Goal: Entertainment & Leisure: Browse casually

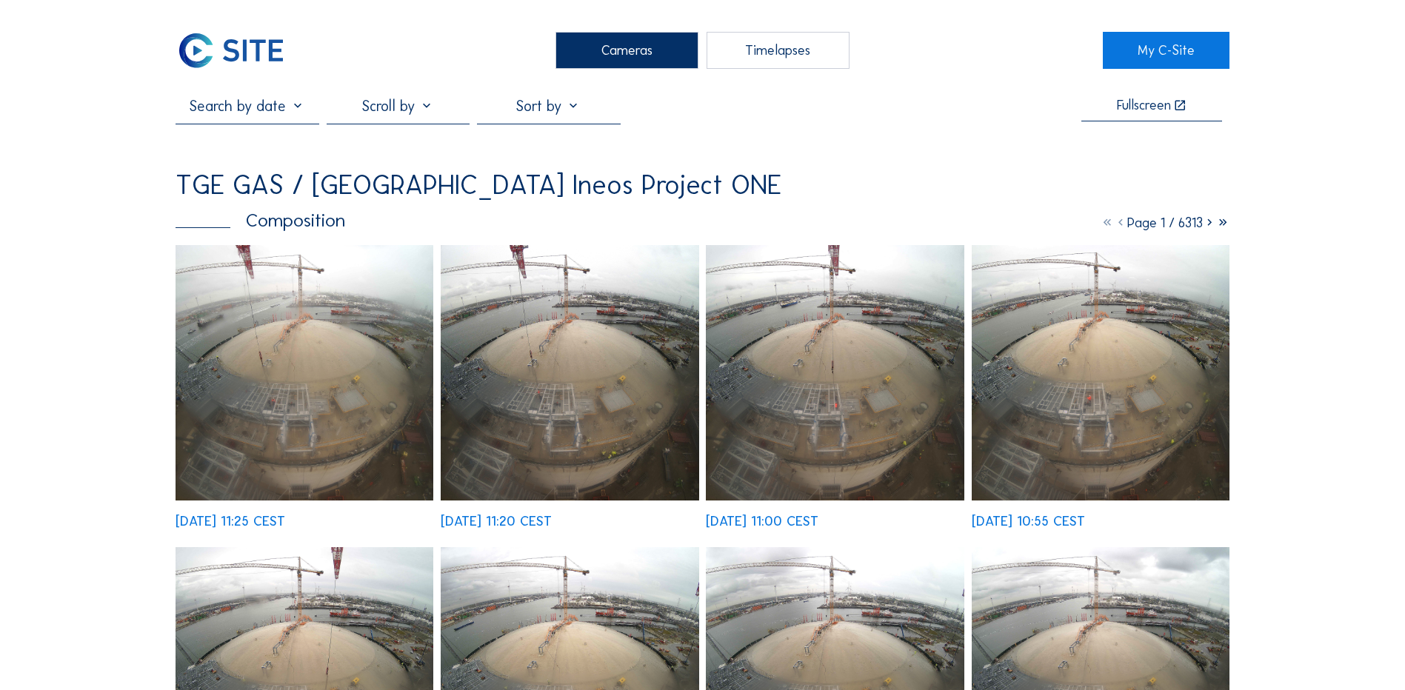
click at [622, 59] on div "Cameras" at bounding box center [626, 50] width 143 height 37
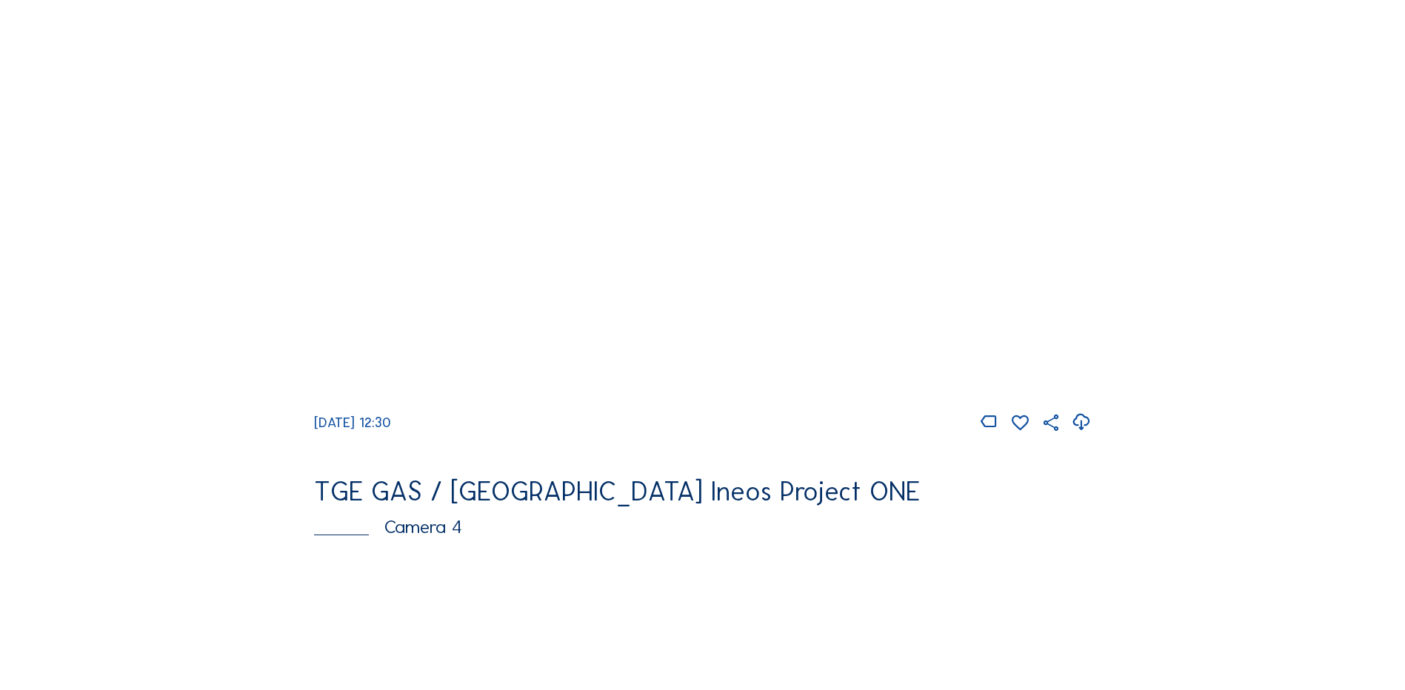
scroll to position [741, 0]
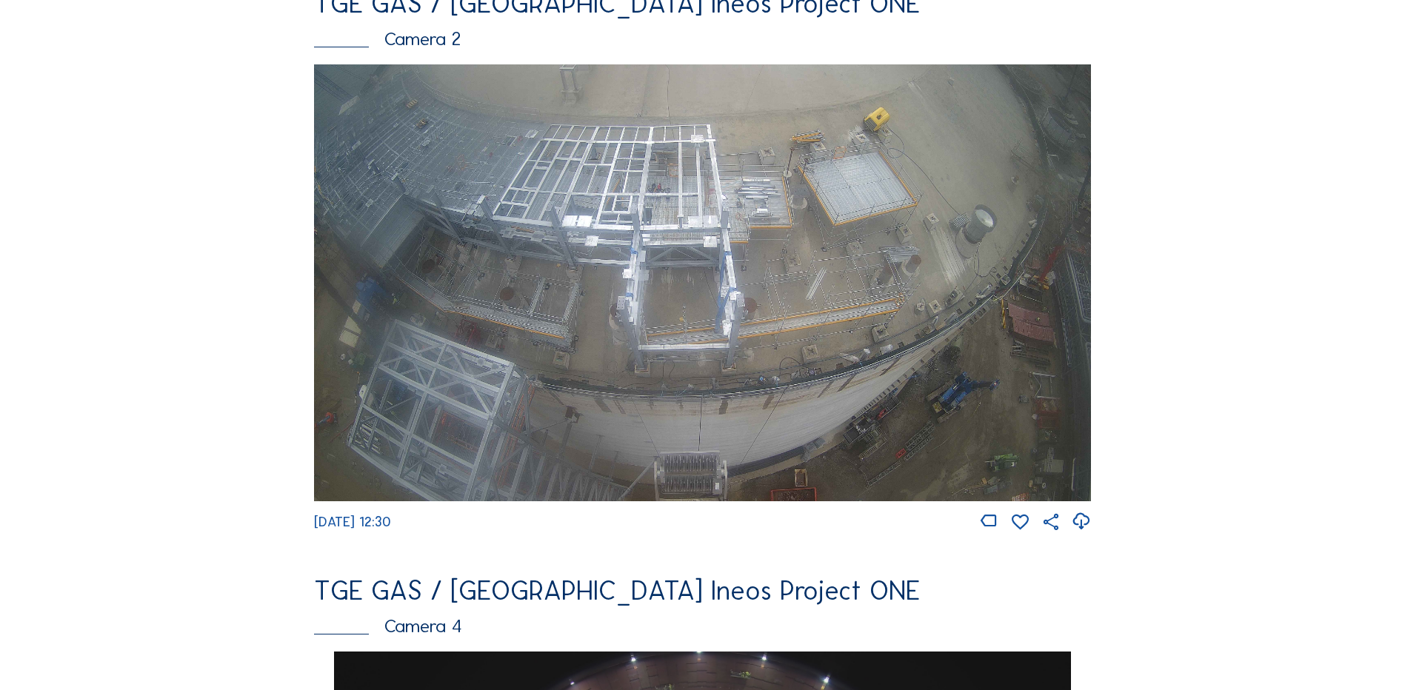
click at [612, 260] on img at bounding box center [702, 282] width 777 height 437
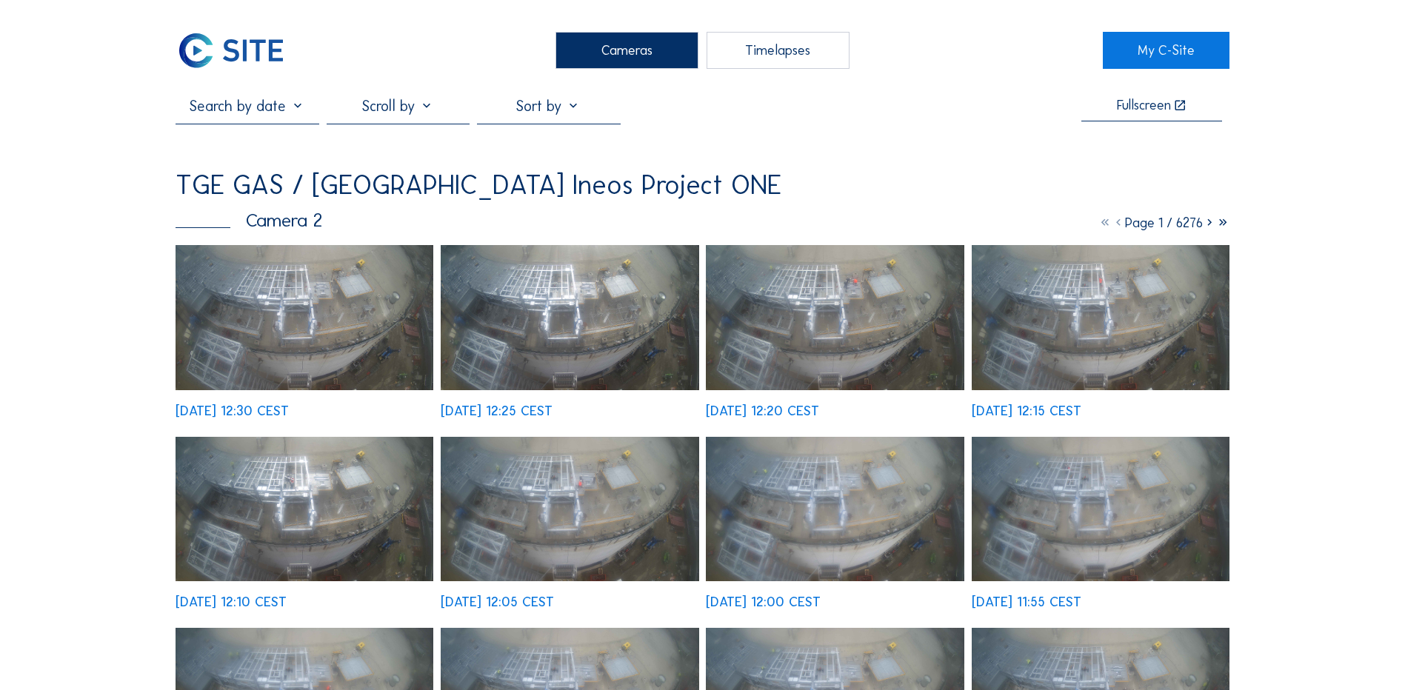
click at [285, 304] on img at bounding box center [305, 317] width 258 height 145
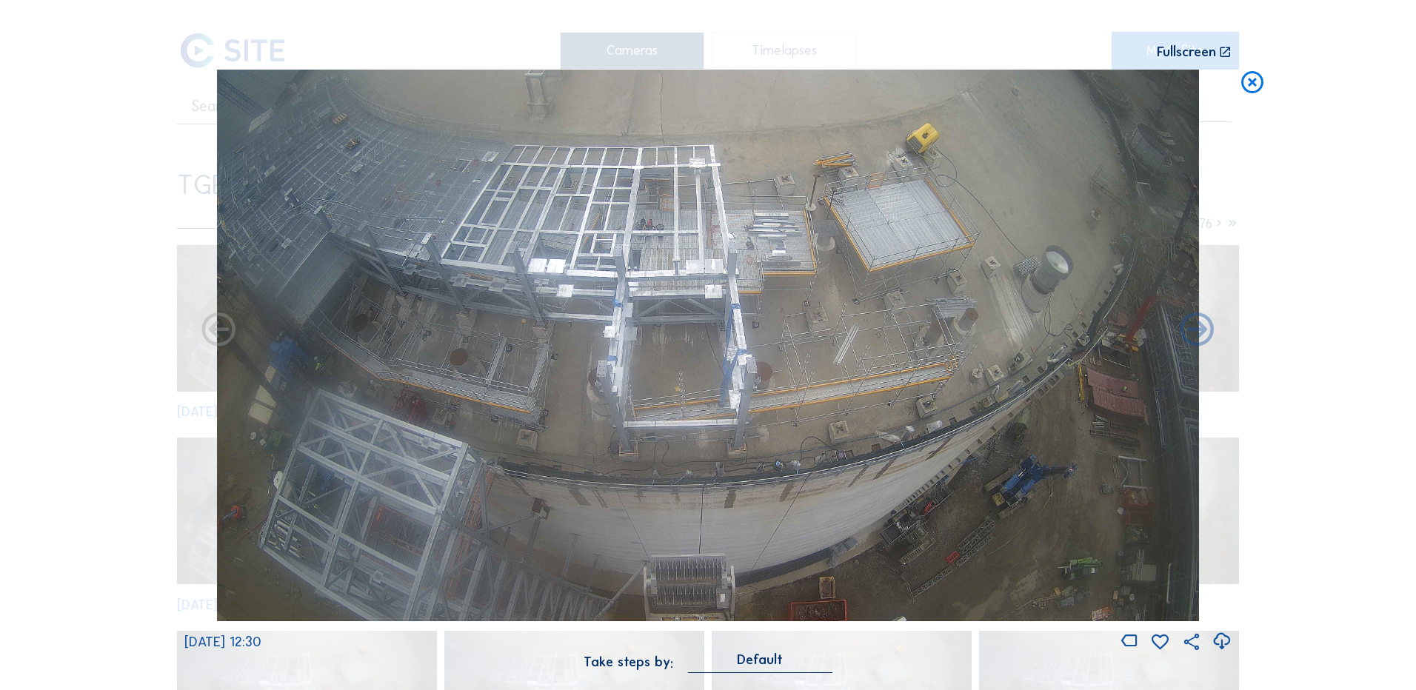
click at [1224, 642] on icon at bounding box center [1222, 642] width 20 height 24
click at [131, 330] on div "Scroll to travel through time | Press 'Alt' Button + Scroll to Zoom | Click and…" at bounding box center [708, 345] width 1416 height 690
click at [1249, 88] on icon at bounding box center [1252, 83] width 27 height 27
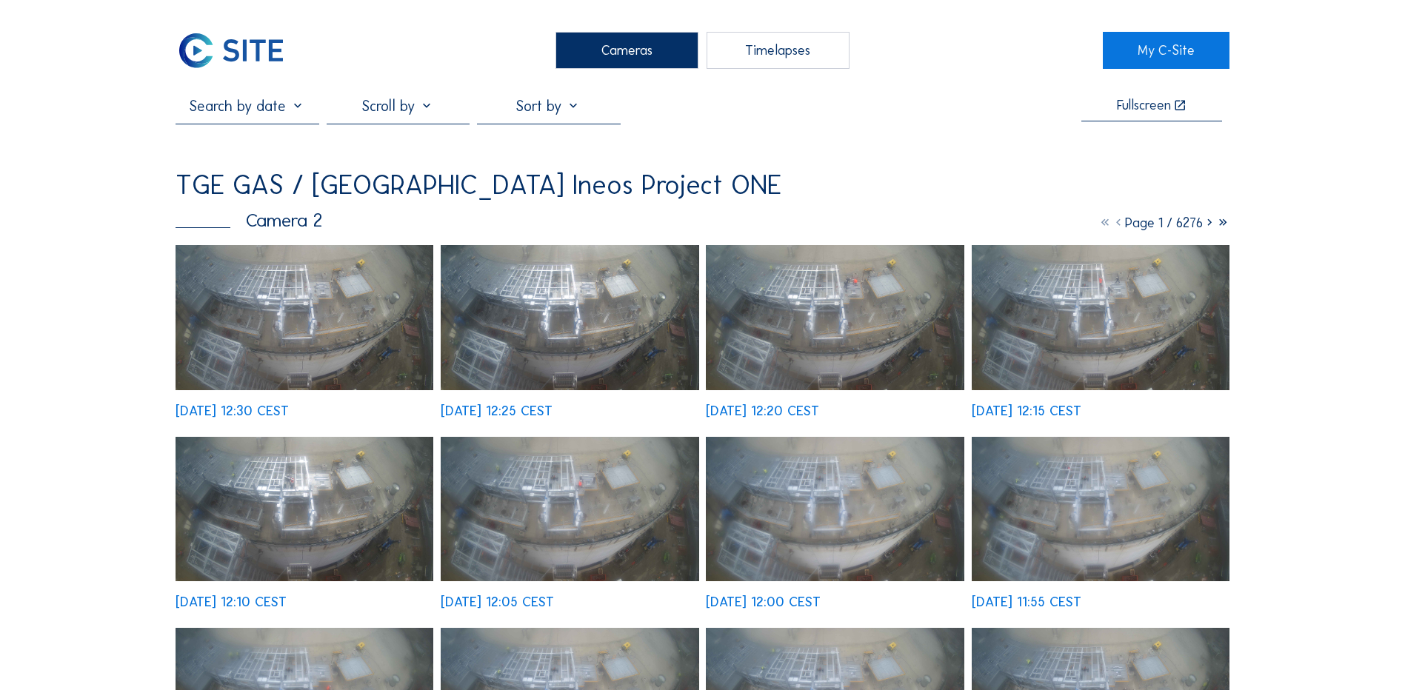
click at [610, 61] on div "Cameras" at bounding box center [626, 50] width 143 height 37
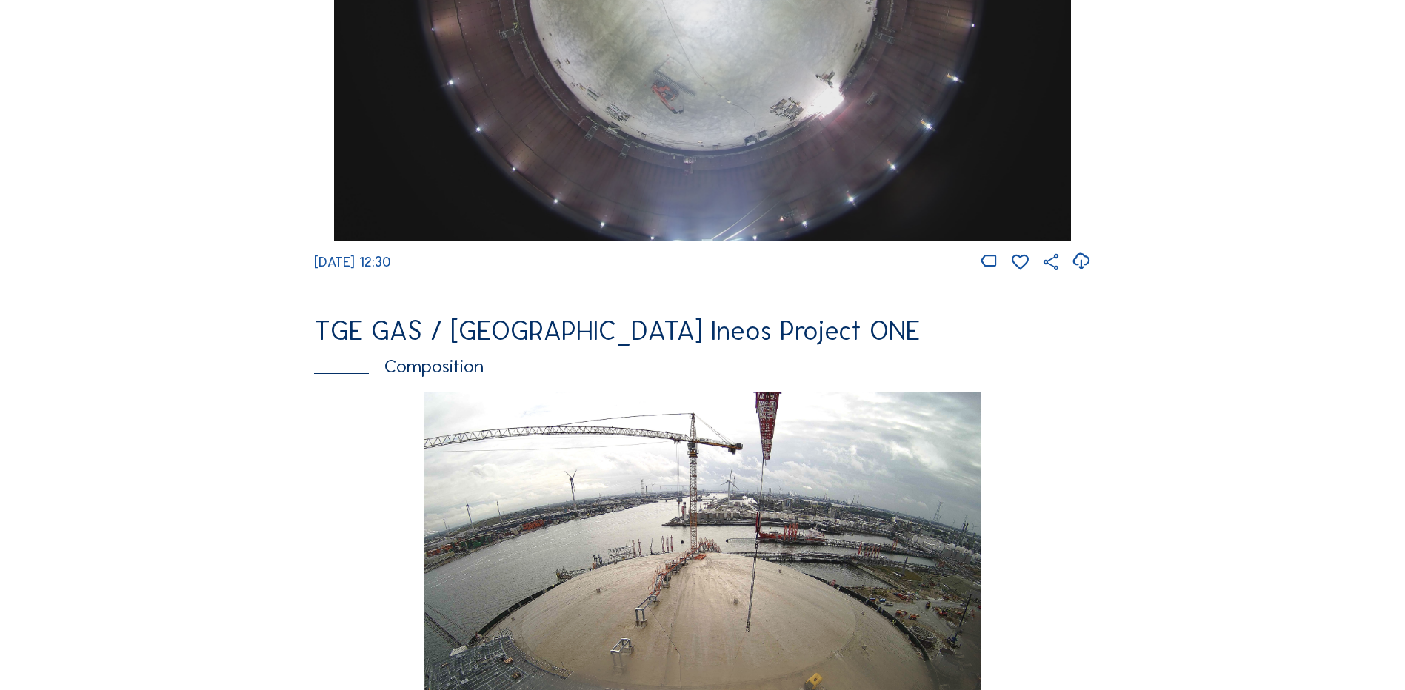
scroll to position [1407, 0]
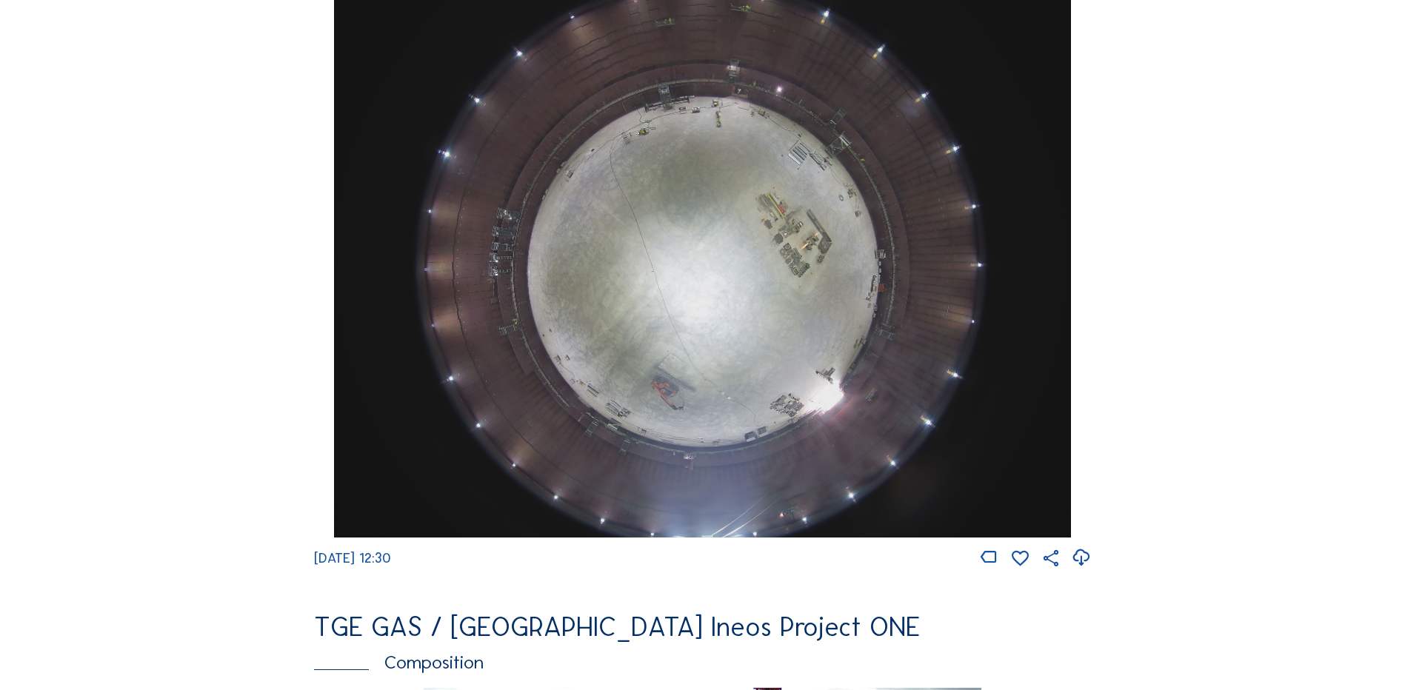
click at [729, 217] on img at bounding box center [702, 261] width 736 height 553
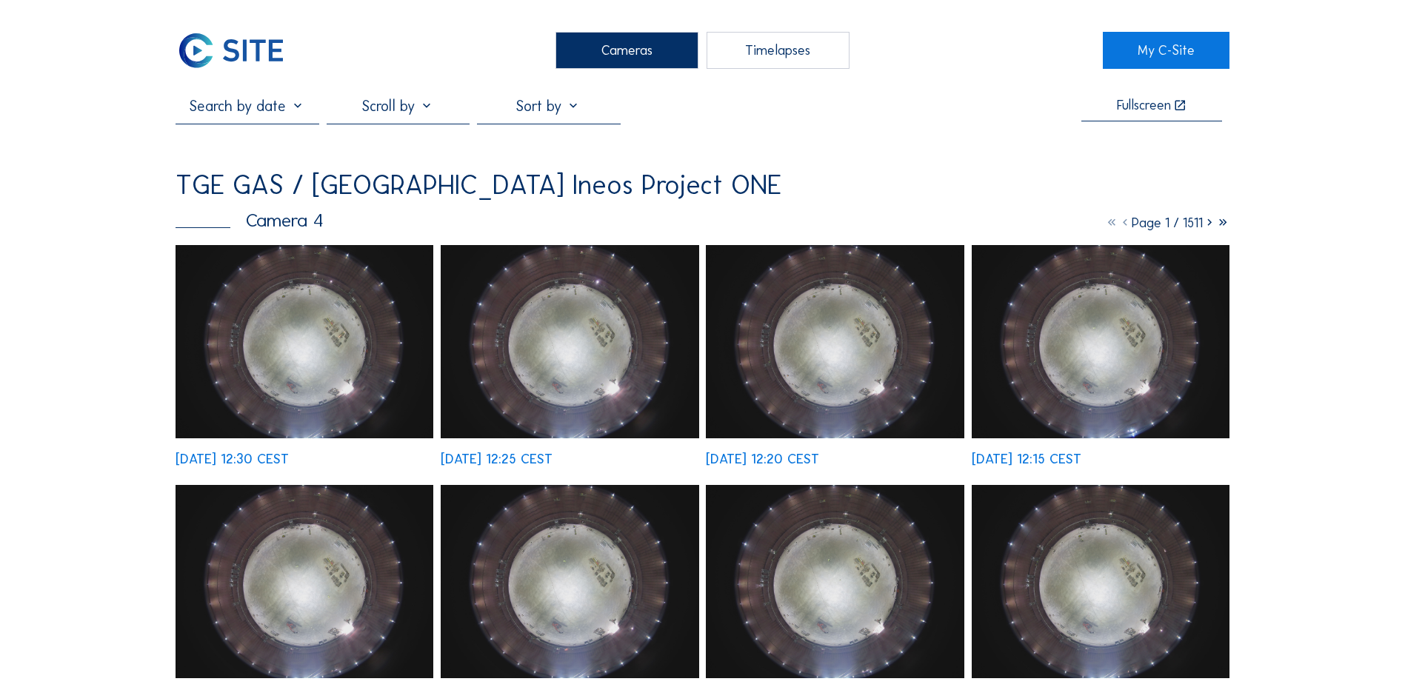
click at [605, 54] on div "Cameras" at bounding box center [626, 50] width 143 height 37
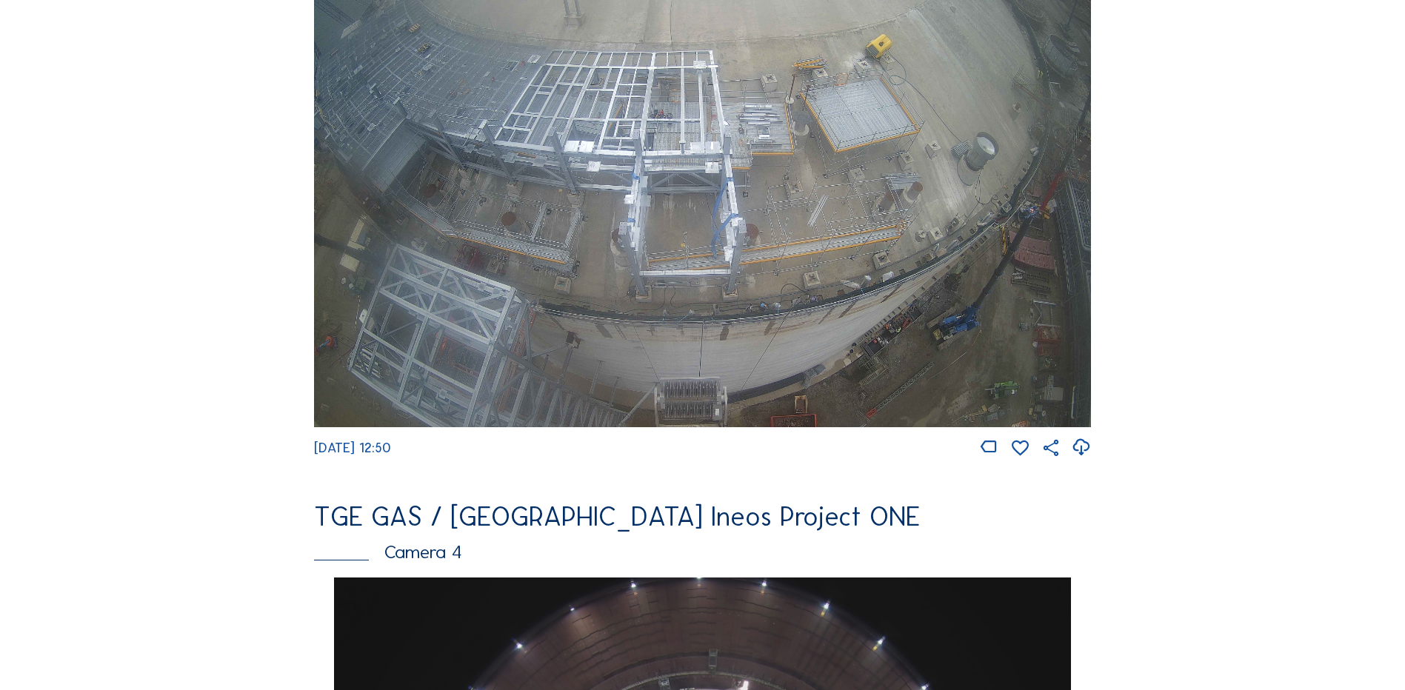
scroll to position [889, 0]
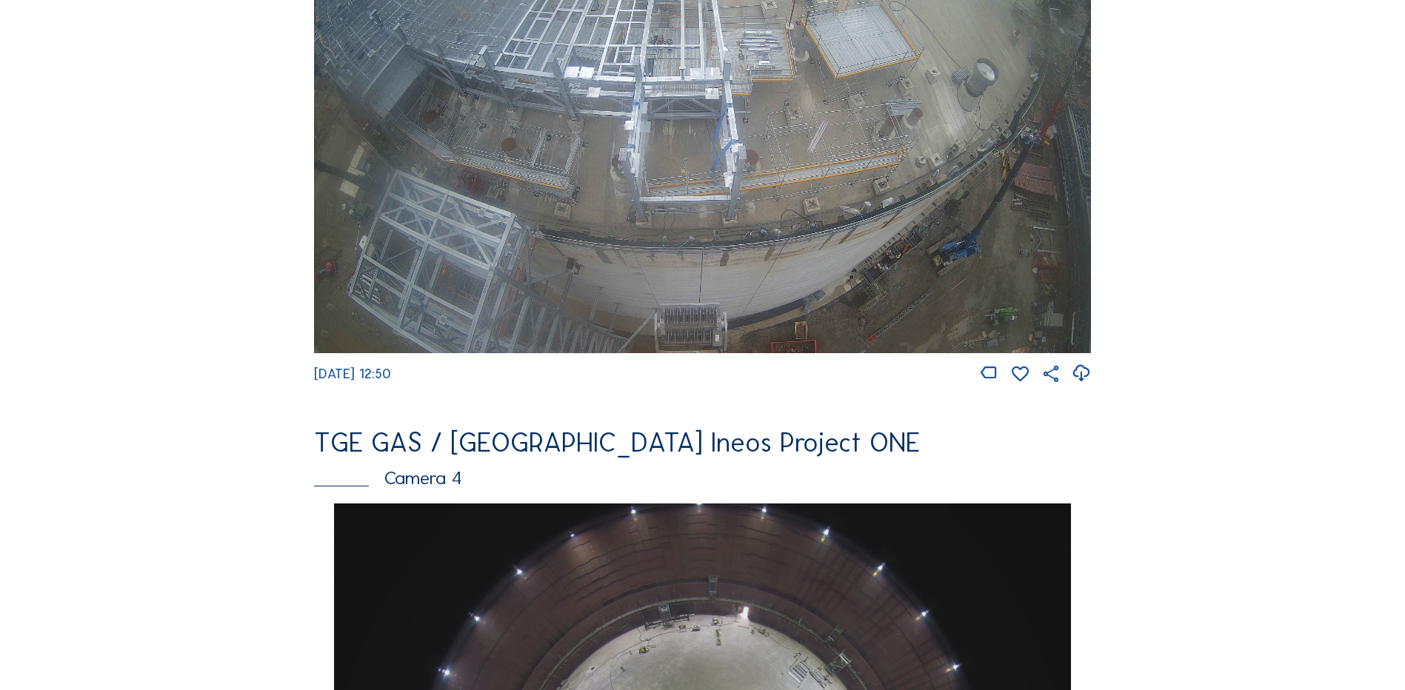
click at [818, 230] on img at bounding box center [702, 134] width 777 height 437
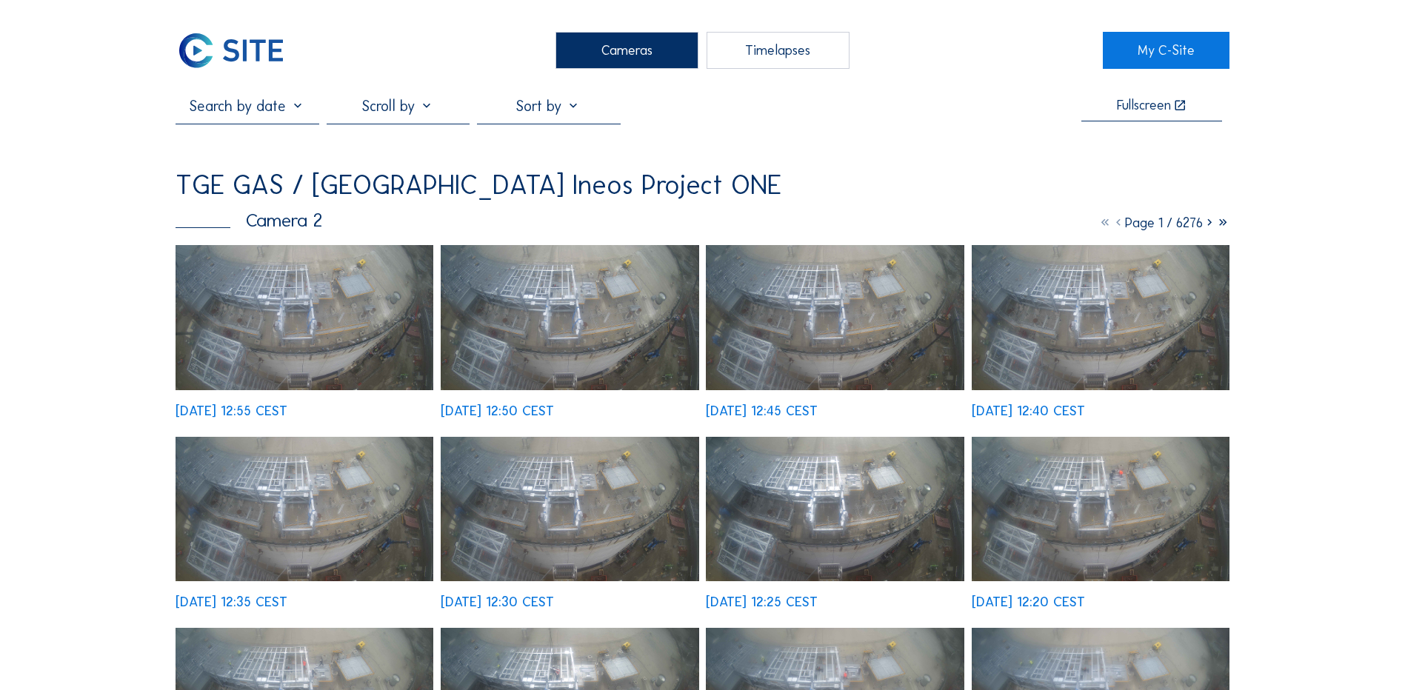
click at [311, 294] on img at bounding box center [305, 317] width 258 height 145
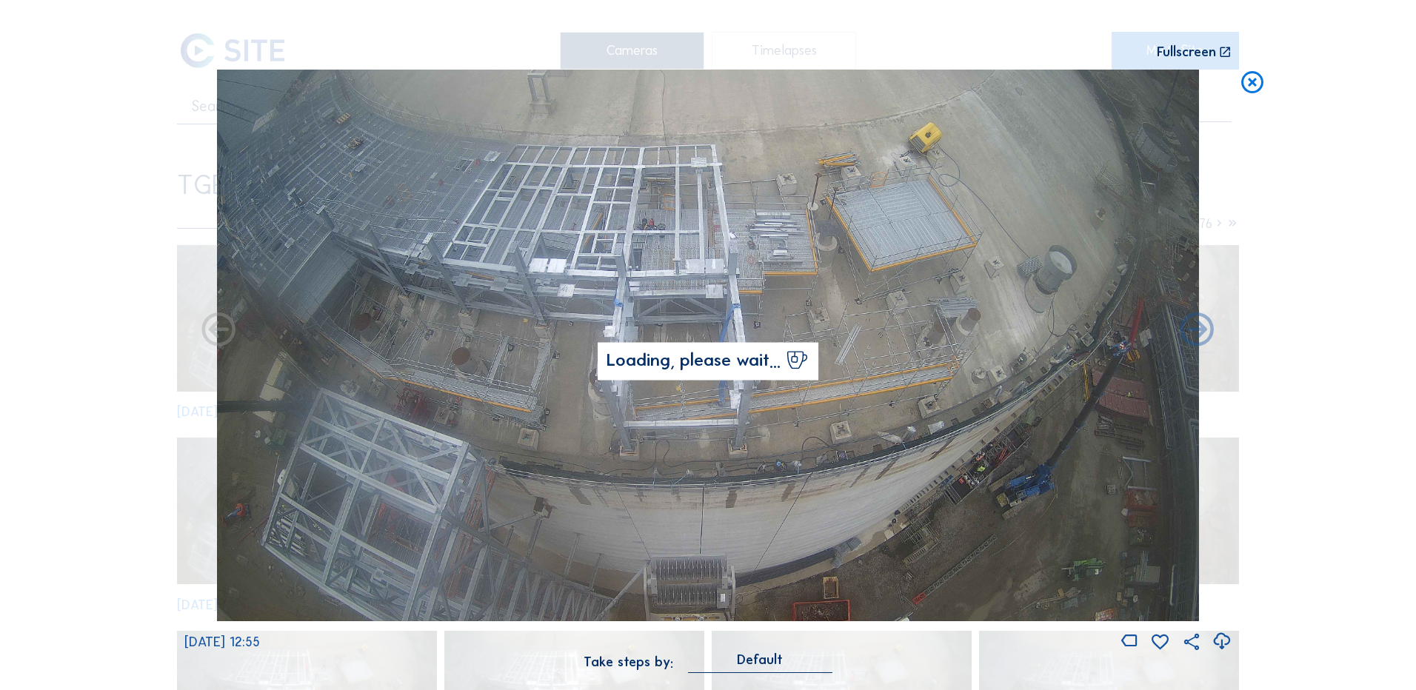
click at [1224, 642] on icon at bounding box center [1222, 642] width 20 height 24
drag, startPoint x: 1306, startPoint y: 519, endPoint x: 1304, endPoint y: 458, distance: 60.8
click at [1306, 519] on div "Scroll to travel through time | Press 'Alt' Button + Scroll to Zoom | Click and…" at bounding box center [708, 345] width 1416 height 690
click at [1250, 85] on icon at bounding box center [1252, 83] width 27 height 27
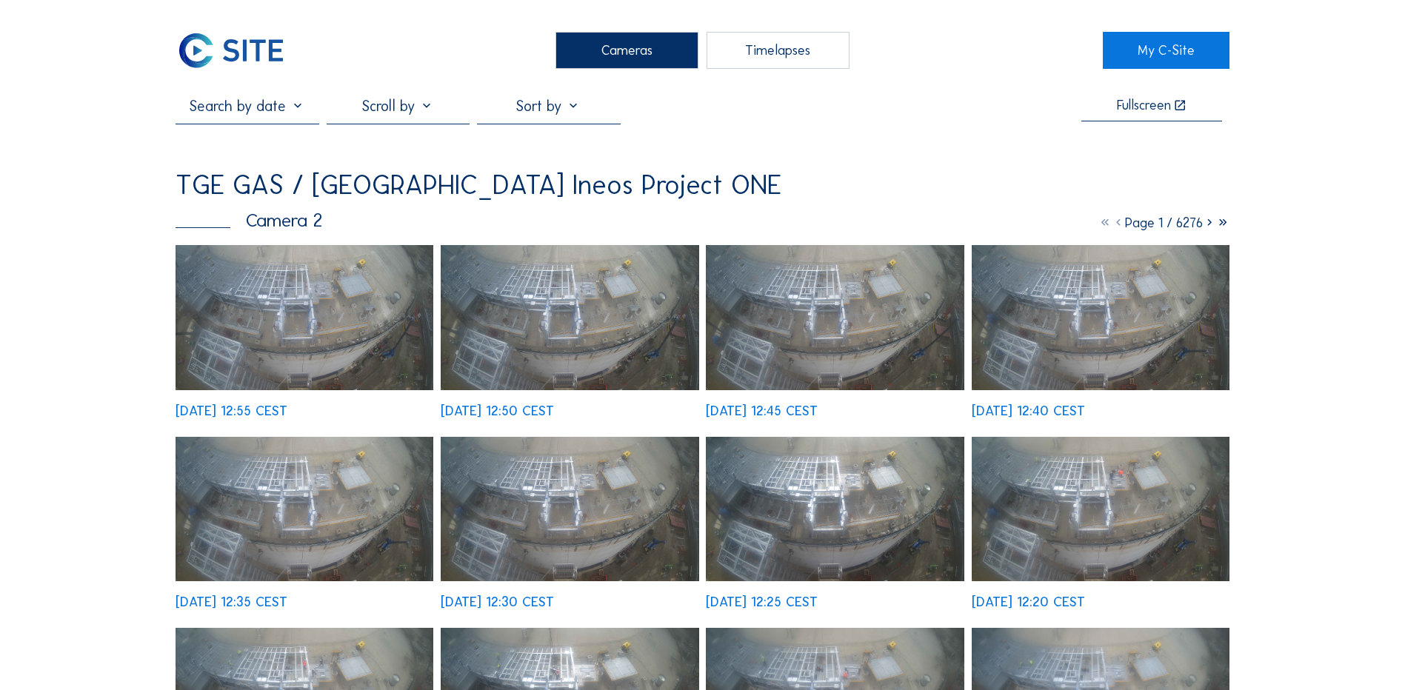
click at [636, 47] on div "Cameras" at bounding box center [626, 50] width 143 height 37
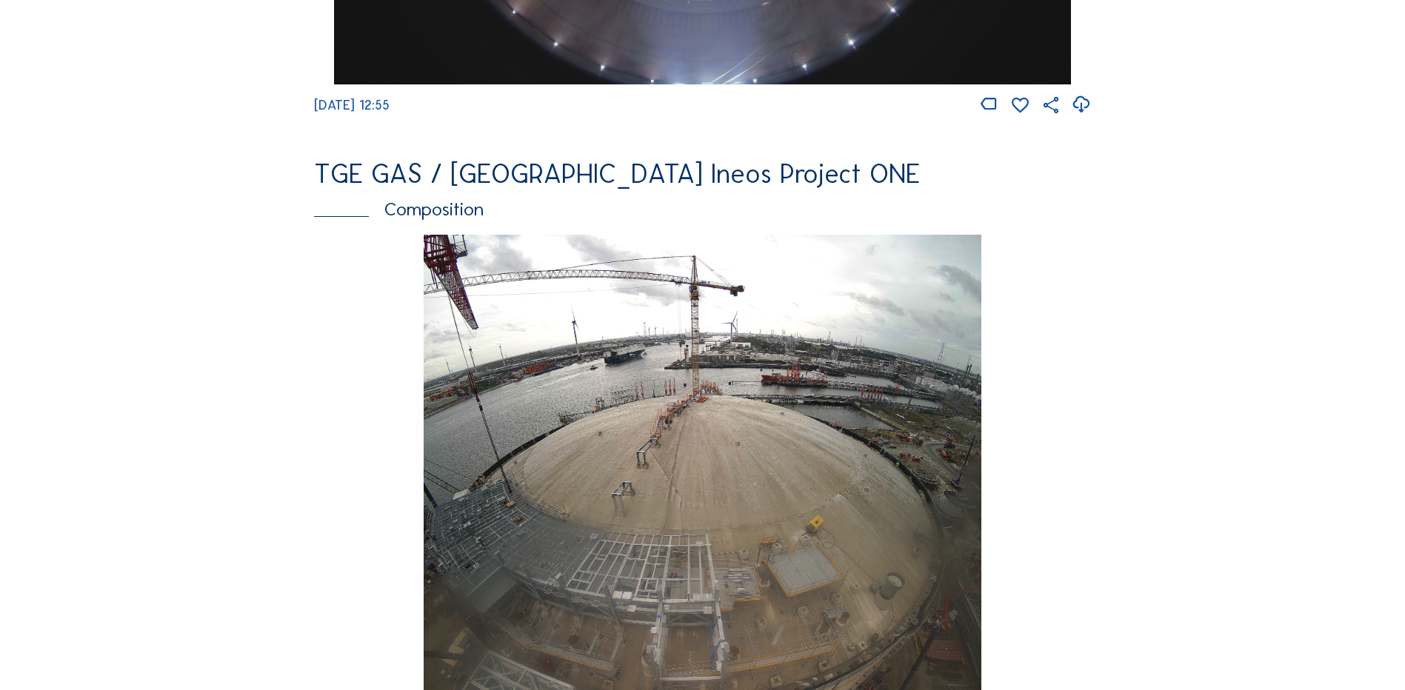
scroll to position [2074, 0]
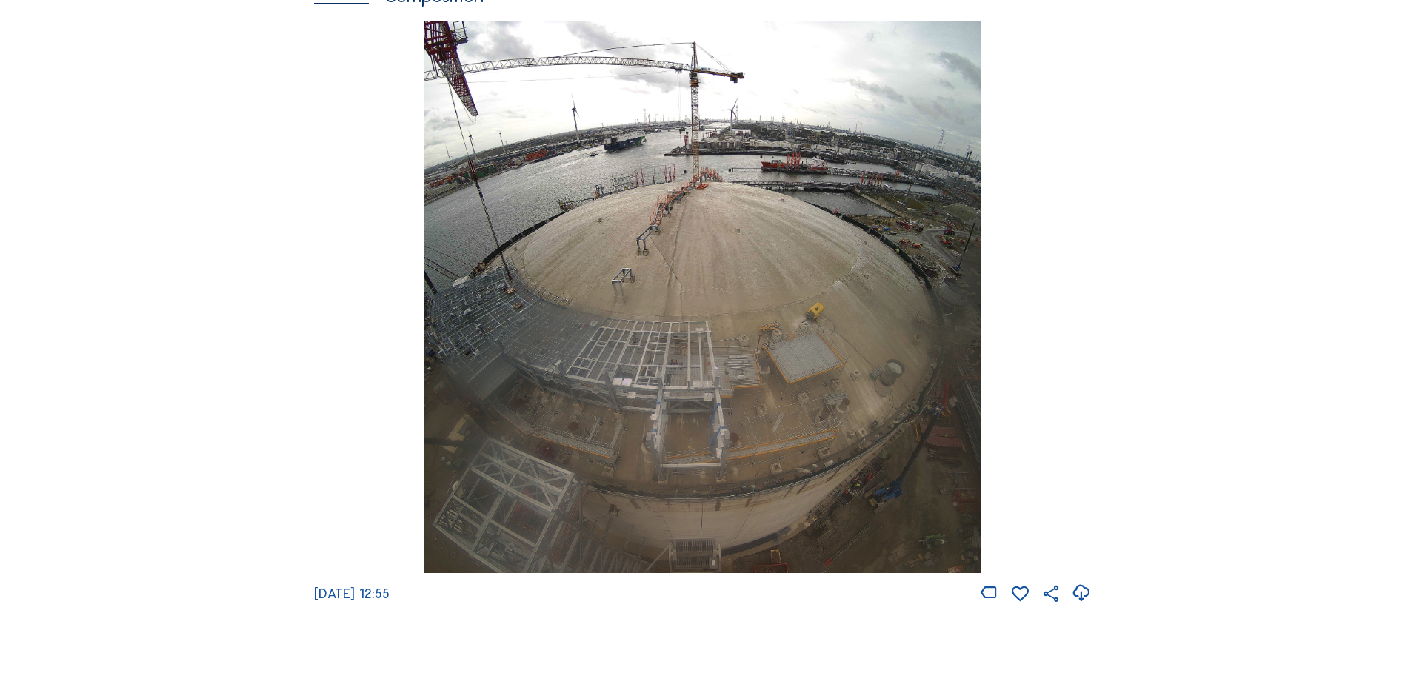
click at [861, 298] on img at bounding box center [702, 297] width 557 height 553
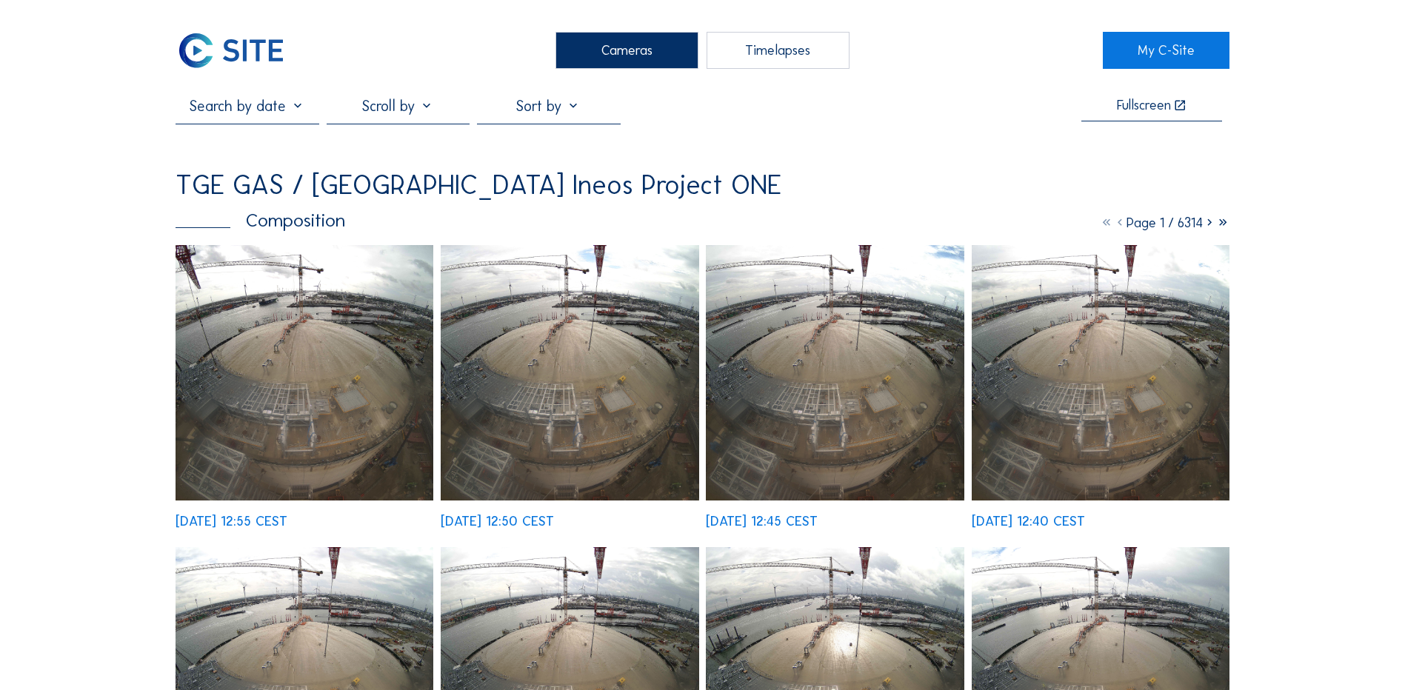
click at [338, 335] on img at bounding box center [305, 373] width 258 height 256
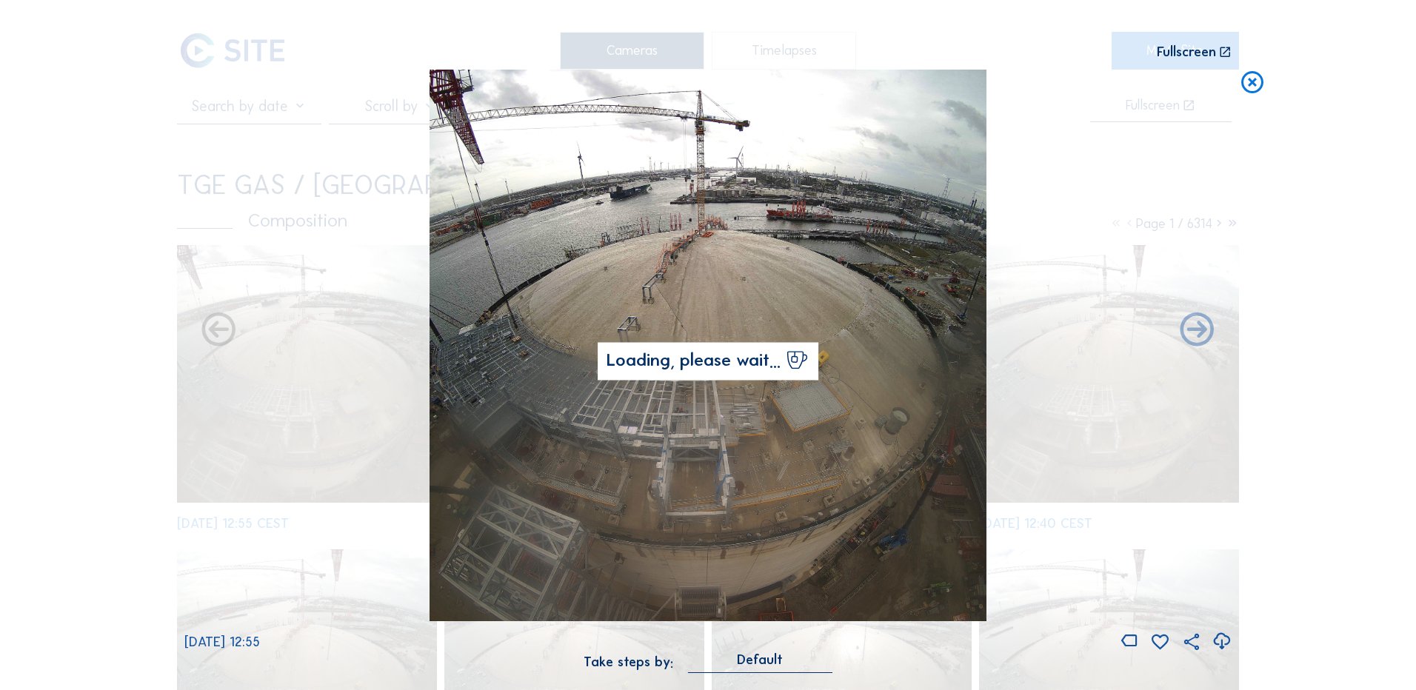
click at [1225, 638] on icon at bounding box center [1222, 642] width 20 height 24
click at [36, 336] on div "Scroll to travel through time | Press 'Alt' Button + Scroll to Zoom | Click and…" at bounding box center [708, 345] width 1416 height 690
click at [1252, 86] on icon at bounding box center [1252, 83] width 27 height 27
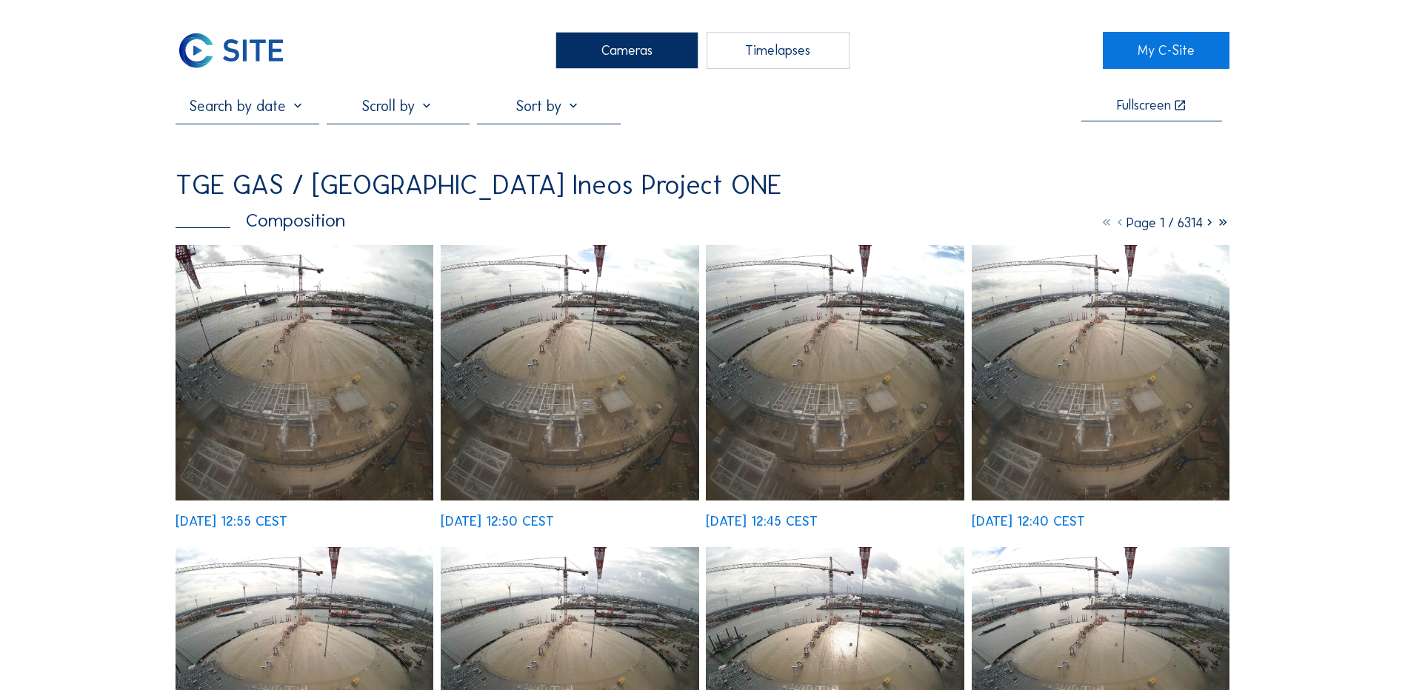
click at [612, 58] on div "Cameras" at bounding box center [626, 50] width 143 height 37
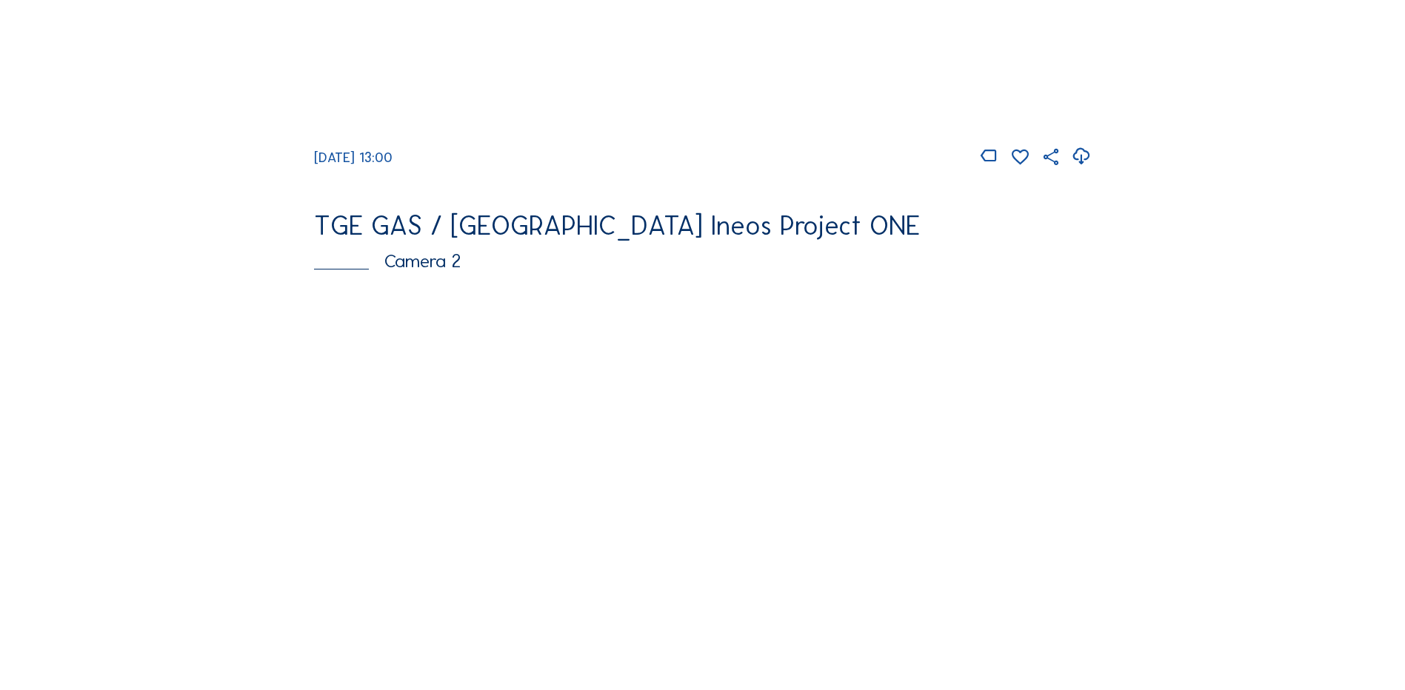
scroll to position [593, 0]
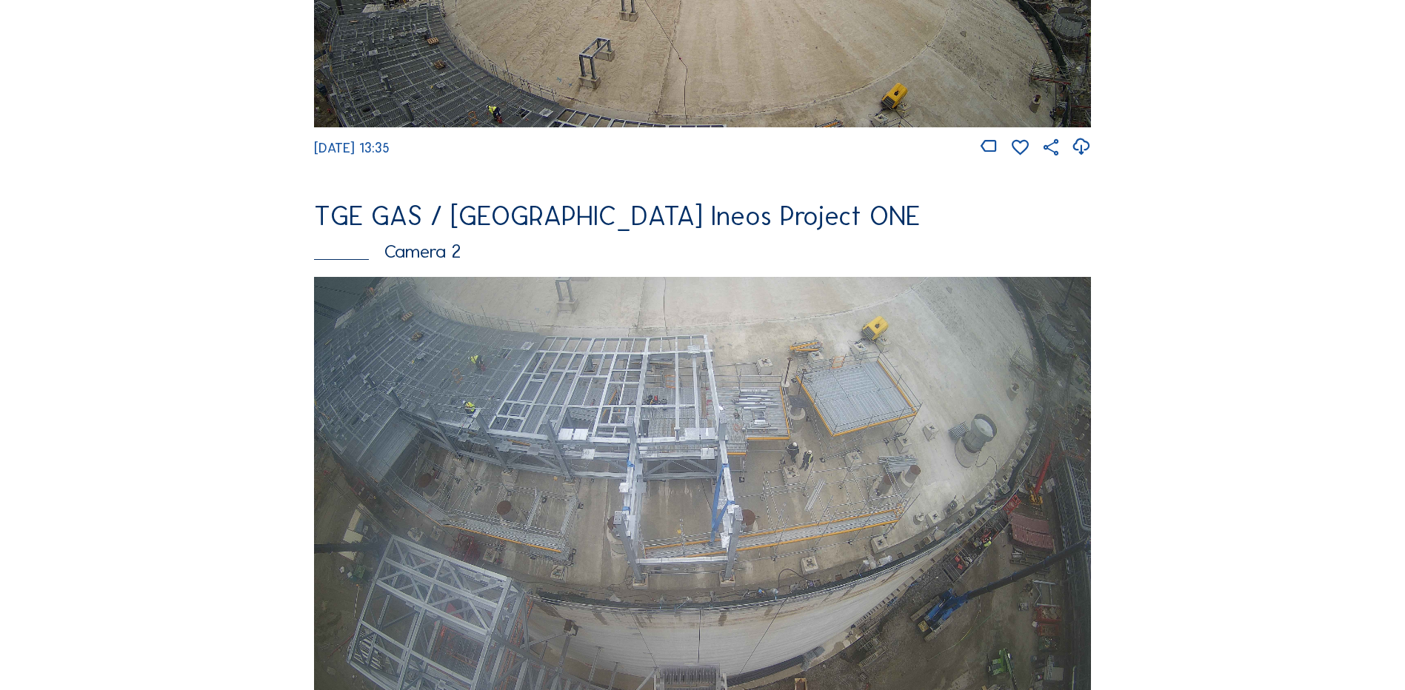
scroll to position [593, 0]
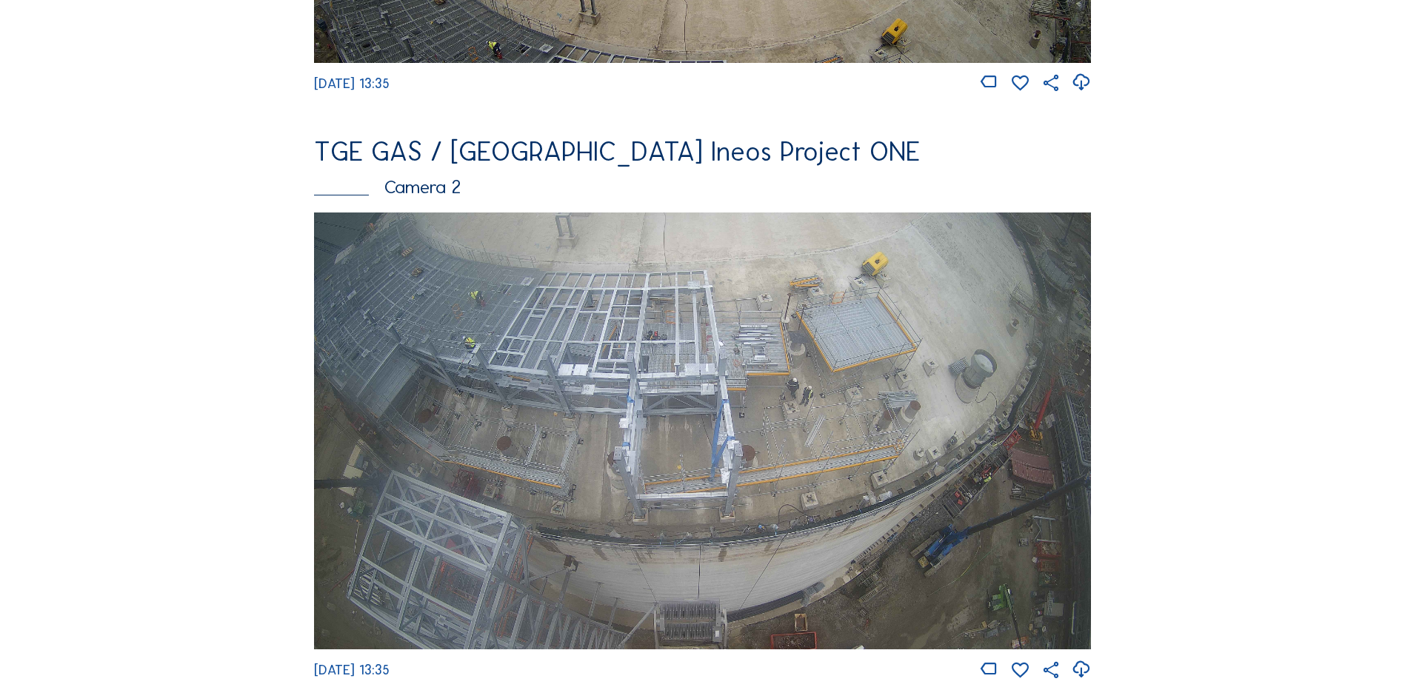
click at [692, 387] on img at bounding box center [702, 431] width 777 height 437
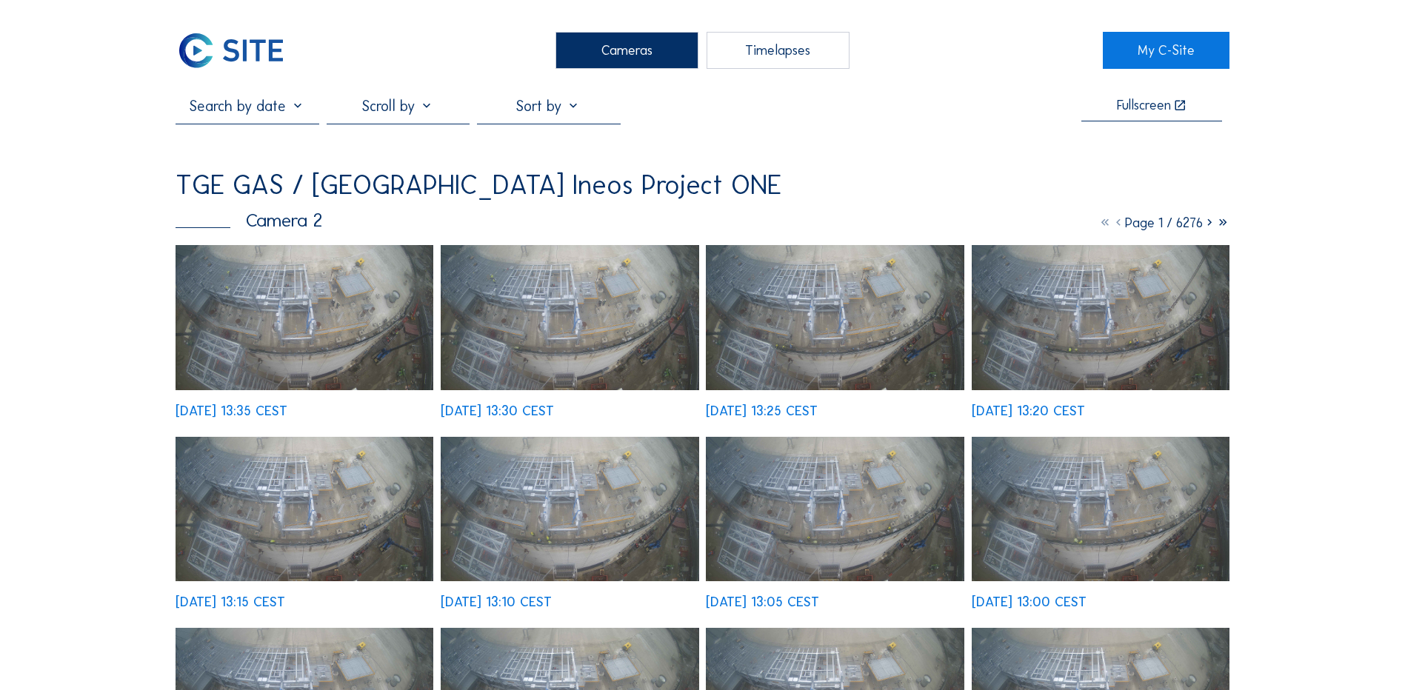
click at [305, 322] on img at bounding box center [305, 317] width 258 height 145
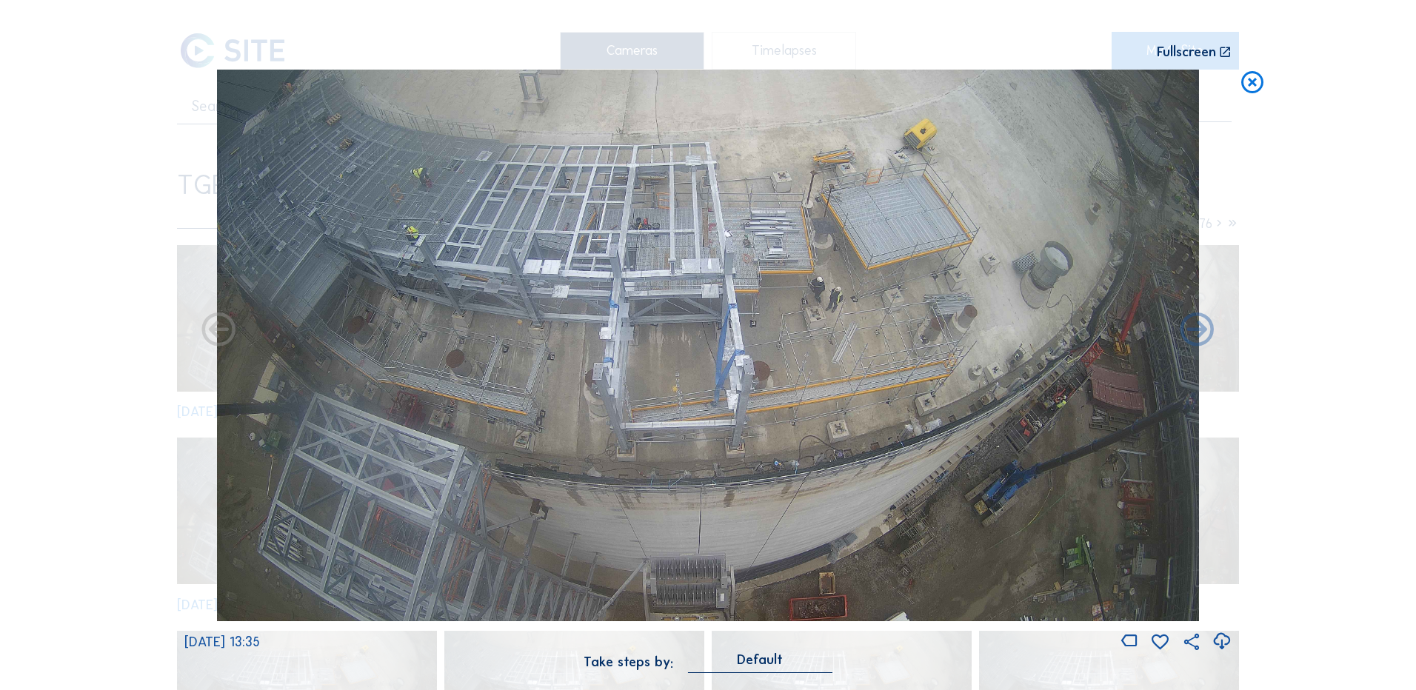
click at [1218, 641] on icon at bounding box center [1222, 642] width 20 height 24
click at [47, 241] on div "Scroll to travel through time | Press 'Alt' Button + Scroll to Zoom | Click and…" at bounding box center [708, 345] width 1416 height 690
click at [1257, 89] on icon at bounding box center [1252, 83] width 27 height 27
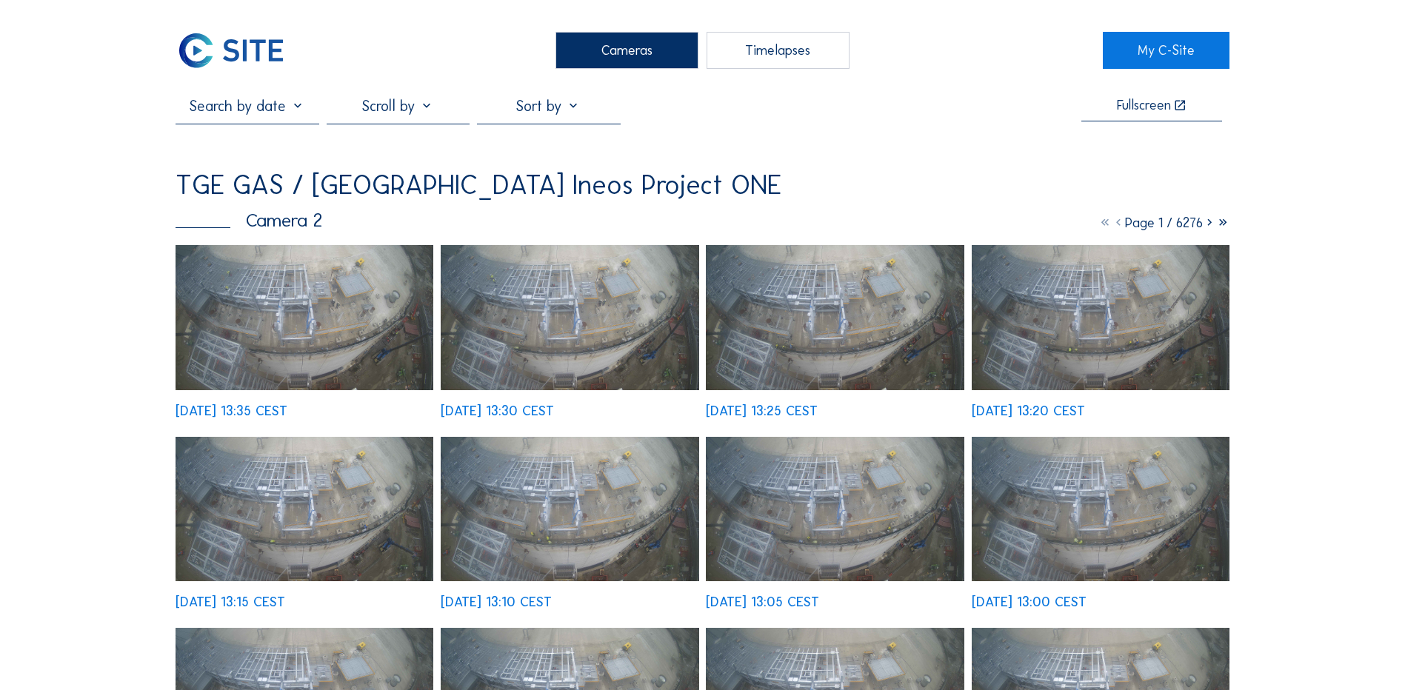
click at [612, 52] on div "Cameras" at bounding box center [626, 50] width 143 height 37
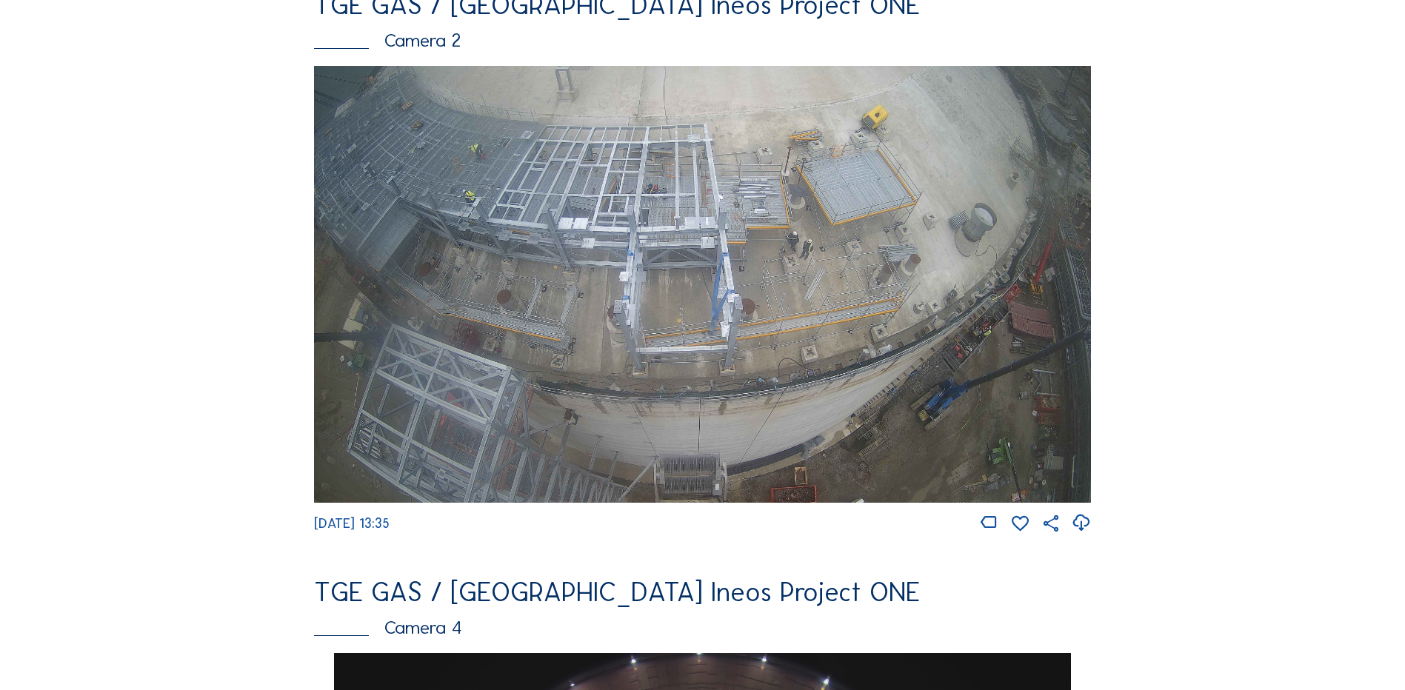
scroll to position [741, 0]
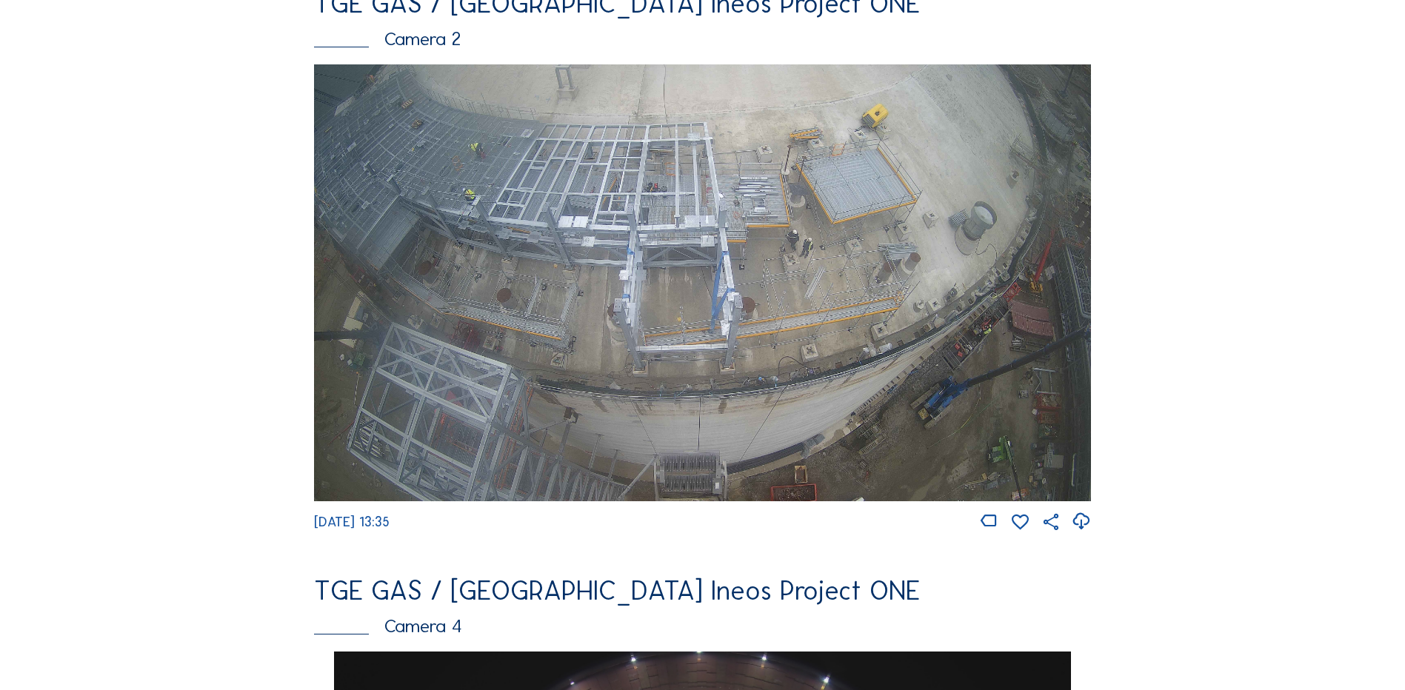
click at [753, 303] on img at bounding box center [702, 282] width 777 height 437
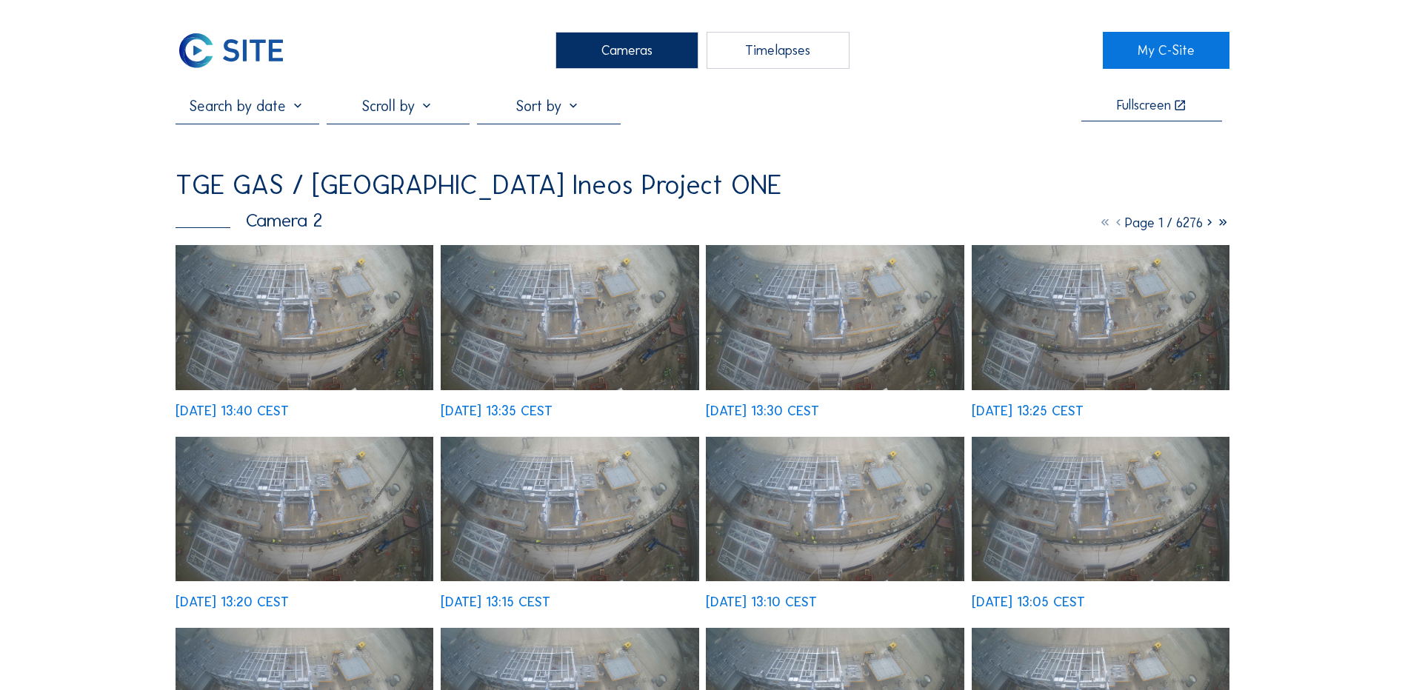
click at [307, 330] on img at bounding box center [305, 317] width 258 height 145
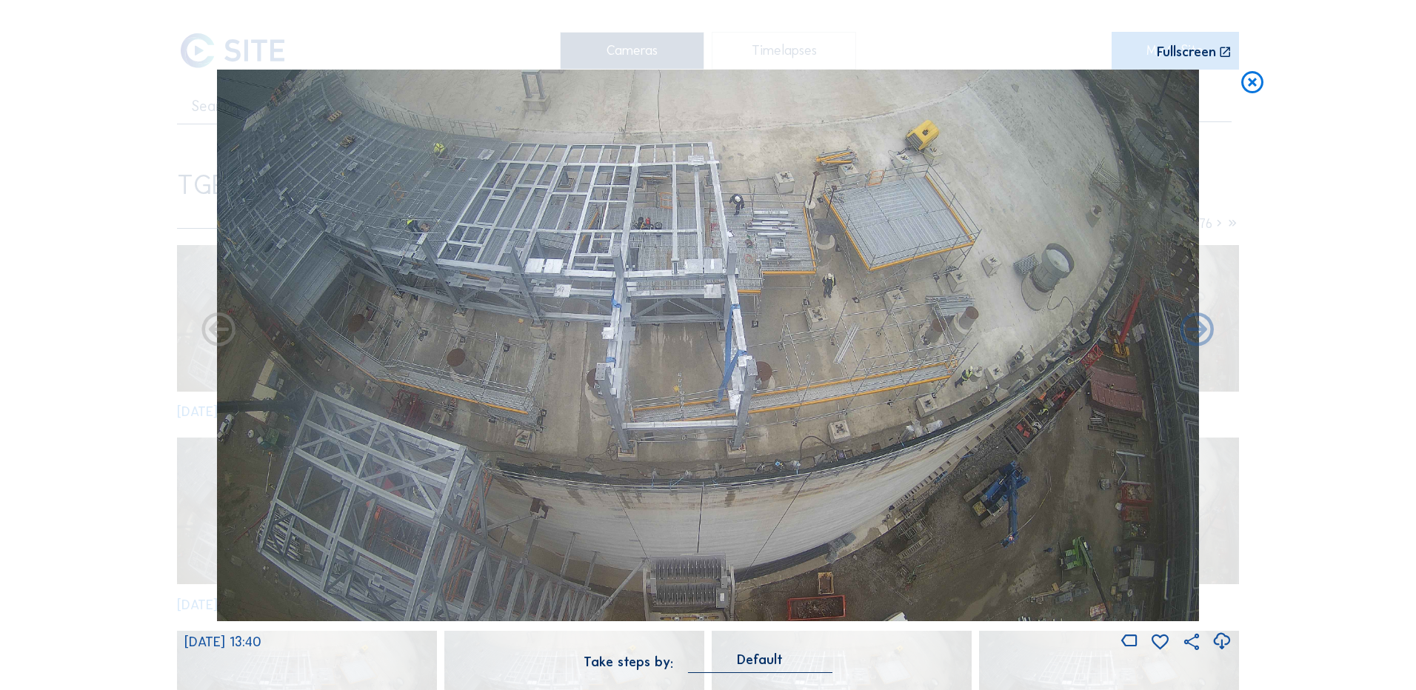
click at [1220, 644] on icon at bounding box center [1222, 642] width 20 height 24
click at [79, 294] on div "Scroll to travel through time | Press 'Alt' Button + Scroll to Zoom | Click and…" at bounding box center [708, 345] width 1416 height 690
click at [1263, 80] on icon at bounding box center [1252, 83] width 27 height 27
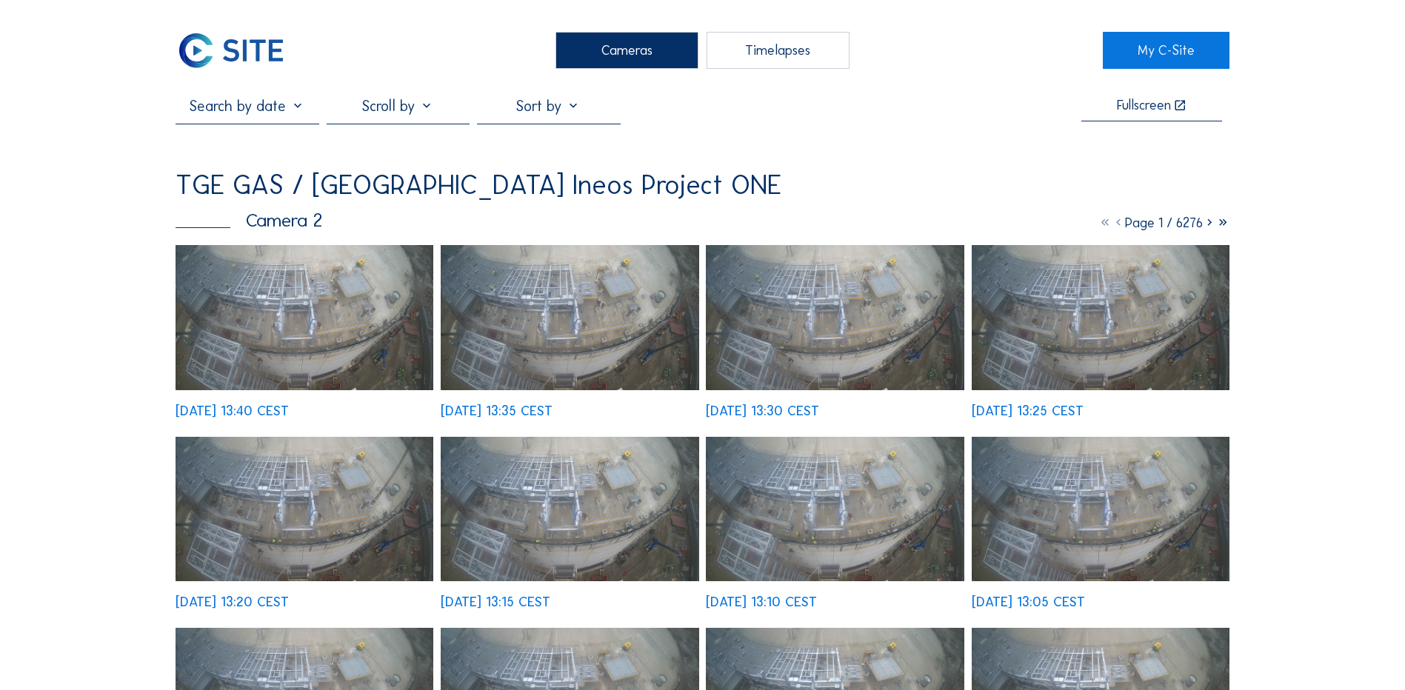
click at [666, 50] on div "Cameras" at bounding box center [626, 50] width 143 height 37
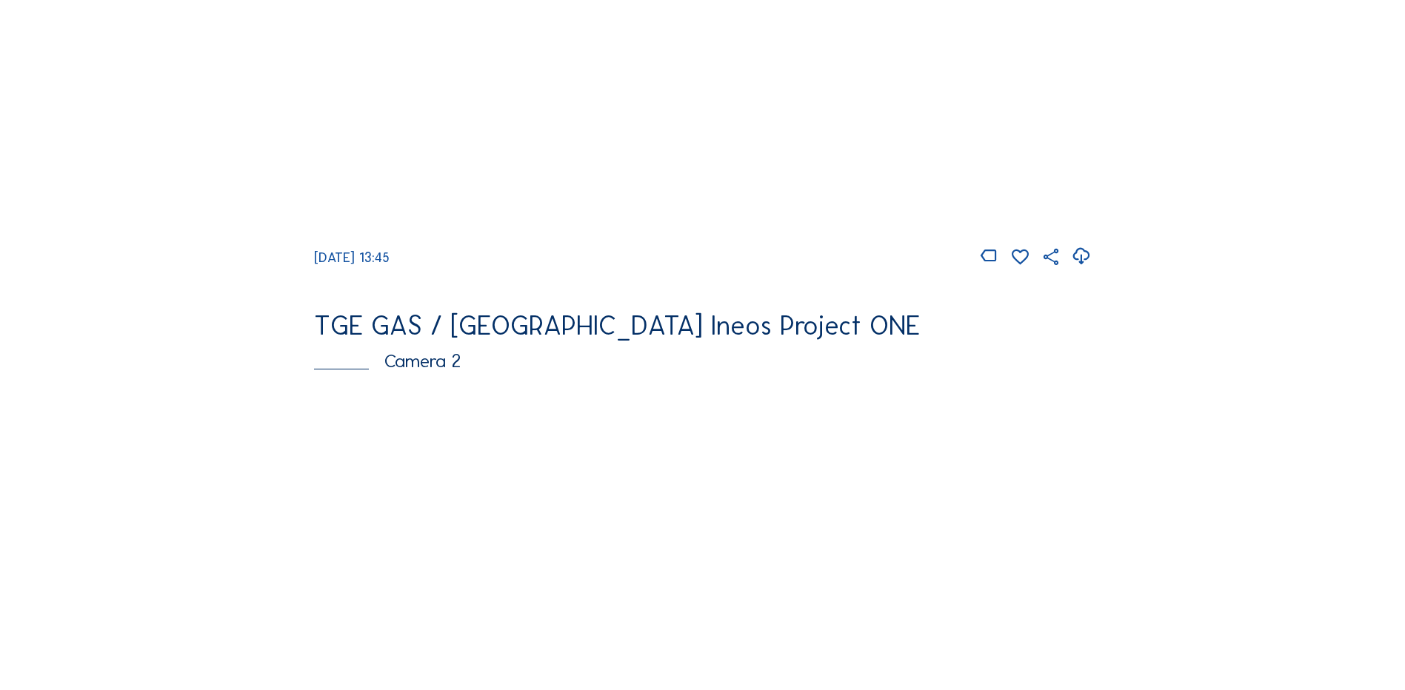
scroll to position [444, 0]
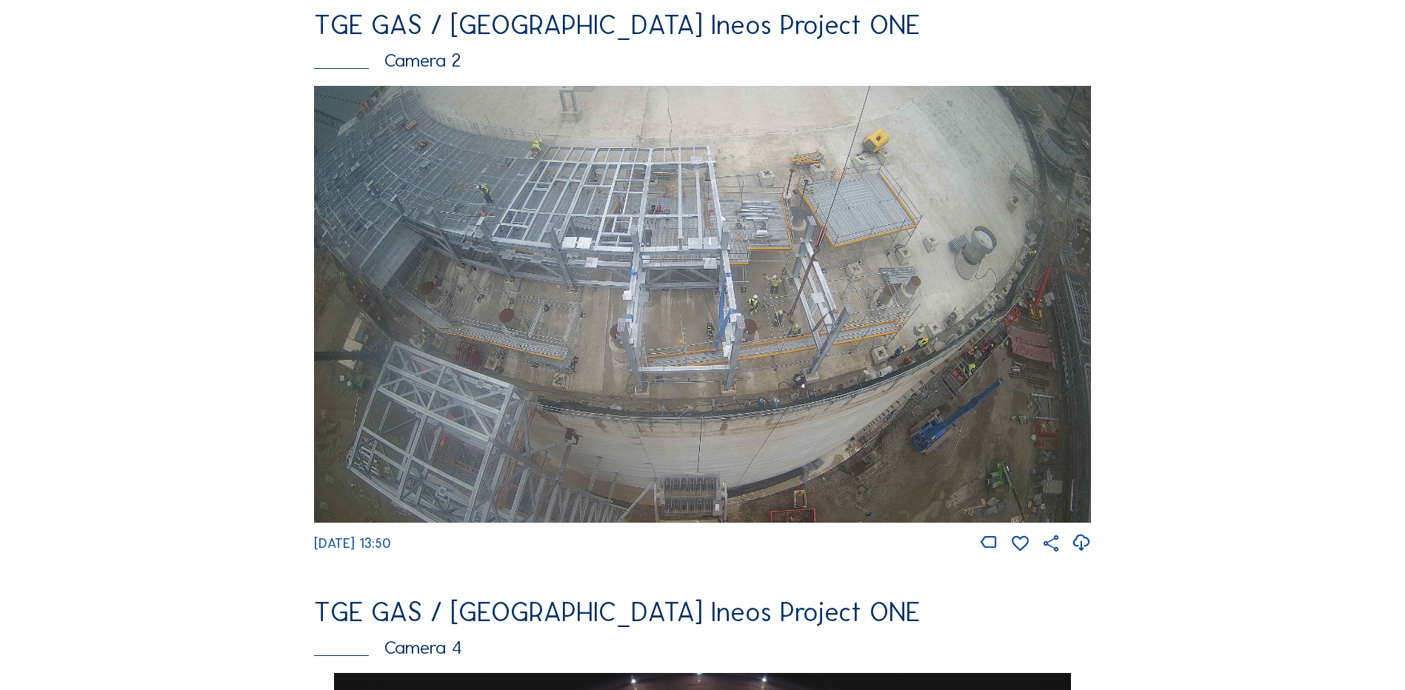
scroll to position [741, 0]
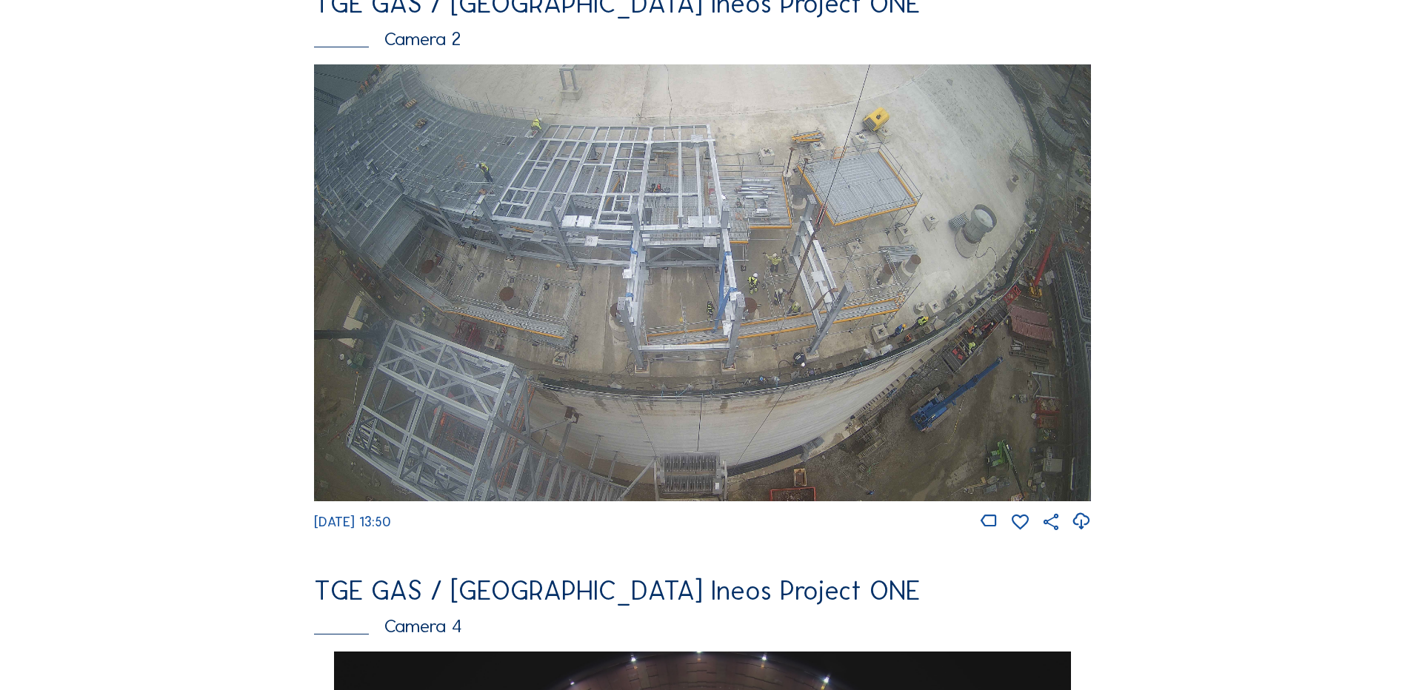
click at [740, 288] on img at bounding box center [702, 282] width 777 height 437
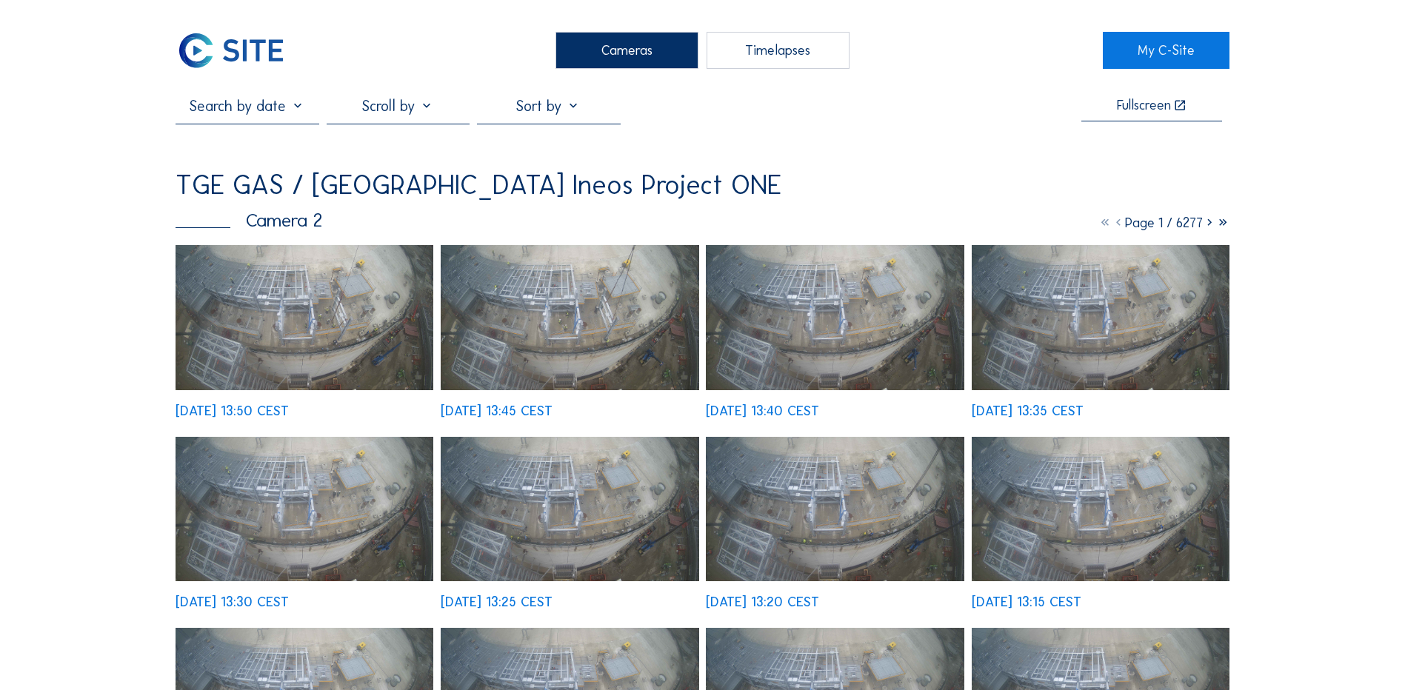
click at [345, 306] on img at bounding box center [305, 317] width 258 height 145
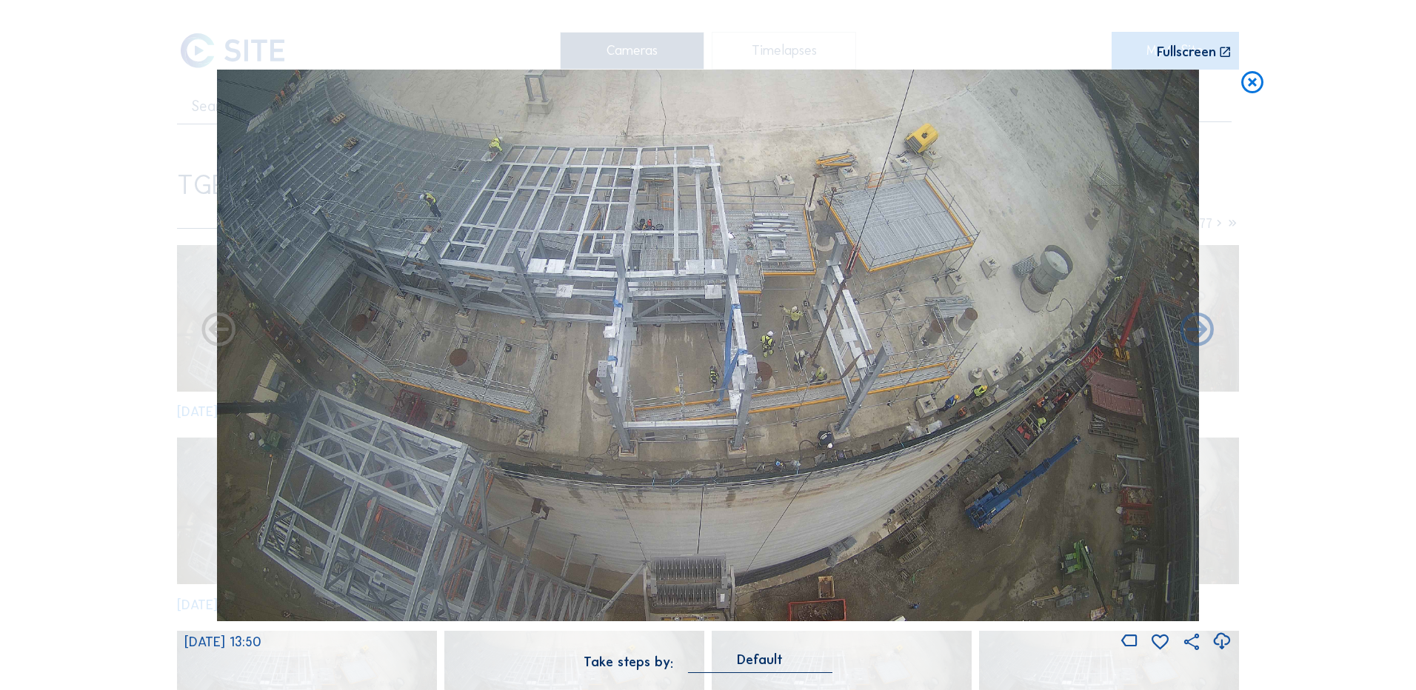
click at [1226, 642] on icon at bounding box center [1222, 642] width 20 height 24
click at [76, 237] on div "Scroll to travel through time | Press 'Alt' Button + Scroll to Zoom | Click and…" at bounding box center [708, 345] width 1416 height 690
click at [1255, 85] on icon at bounding box center [1252, 83] width 27 height 27
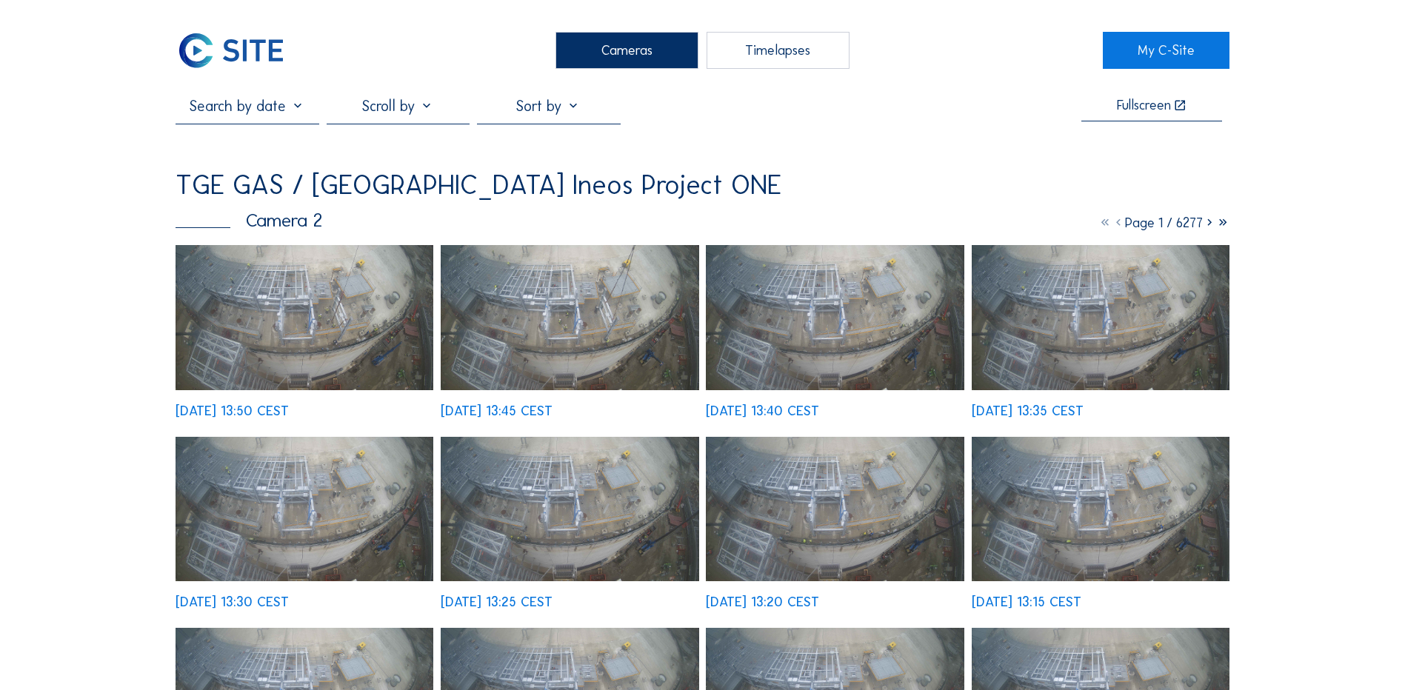
click at [621, 56] on div "Cameras" at bounding box center [626, 50] width 143 height 37
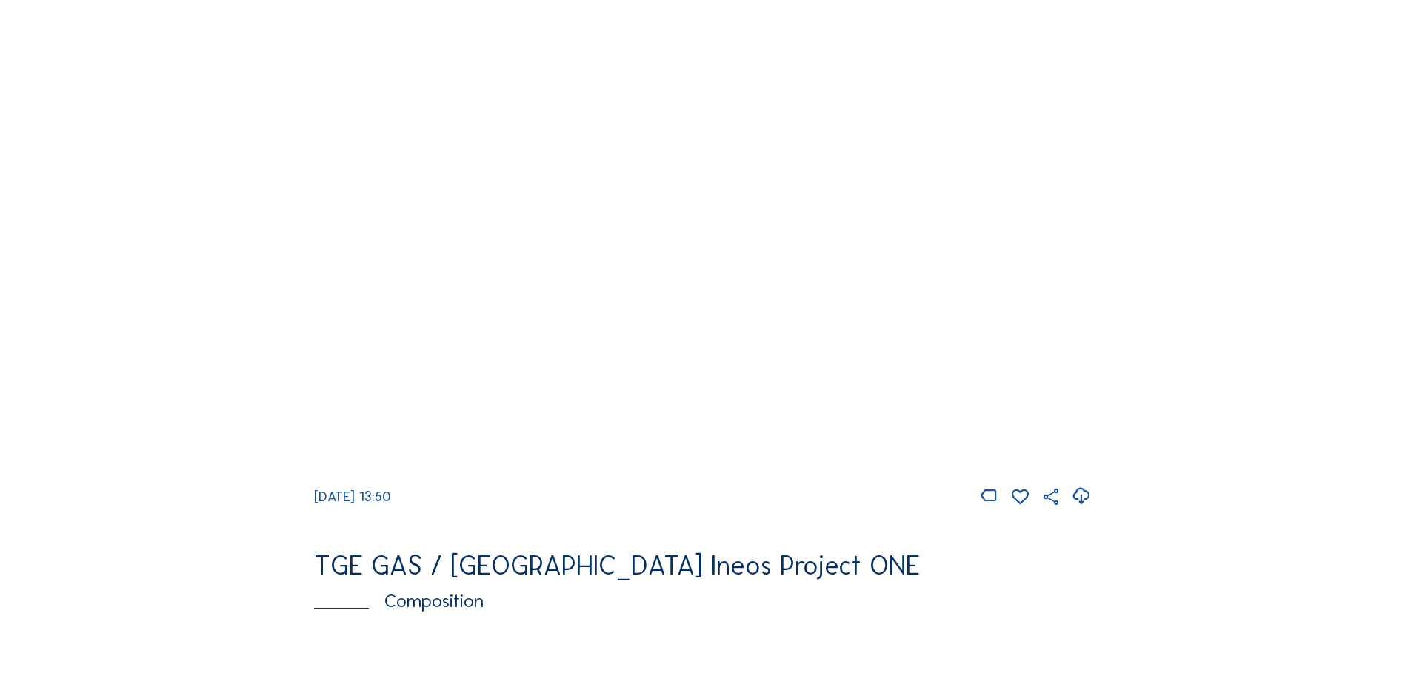
scroll to position [1481, 0]
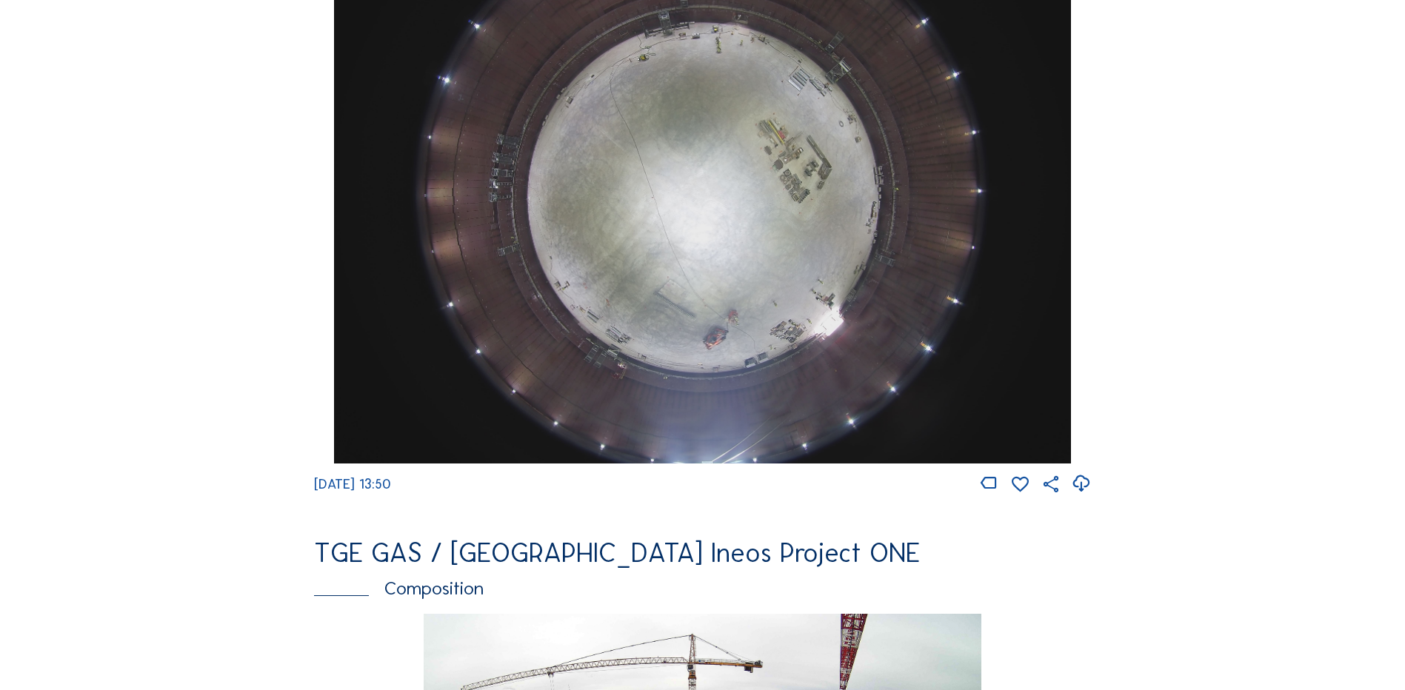
click at [664, 211] on img at bounding box center [702, 187] width 736 height 553
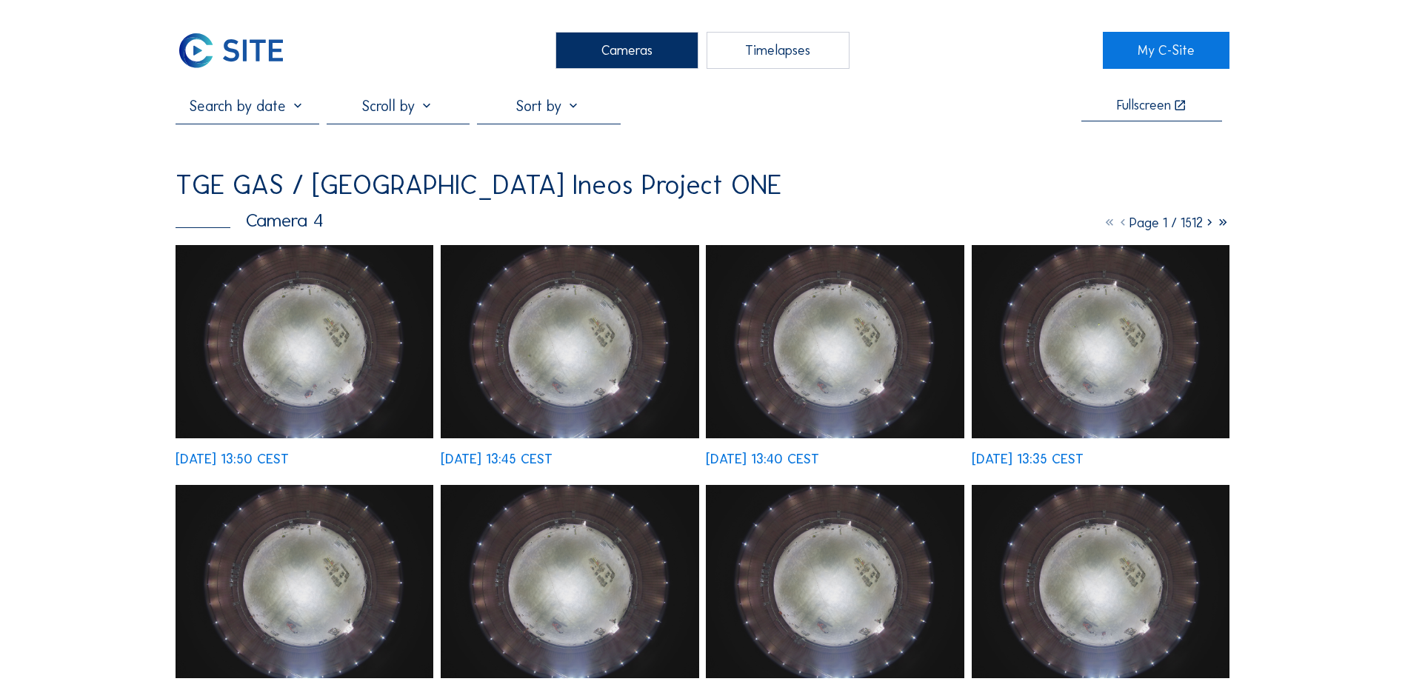
click at [284, 329] on img at bounding box center [305, 341] width 258 height 193
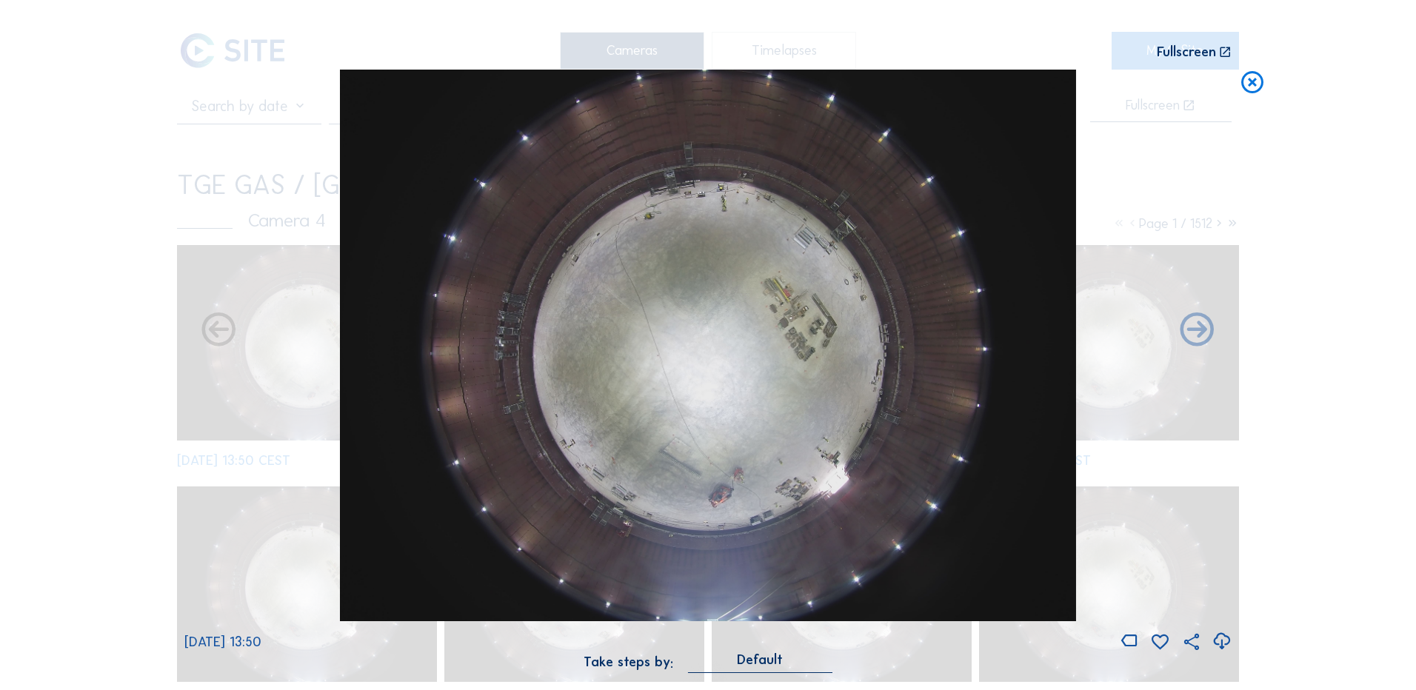
click at [1222, 640] on icon at bounding box center [1222, 642] width 20 height 24
drag, startPoint x: 107, startPoint y: 253, endPoint x: 299, endPoint y: 218, distance: 195.7
click at [107, 253] on div "Scroll to travel through time | Press 'Alt' Button + Scroll to Zoom | Click and…" at bounding box center [708, 345] width 1416 height 690
click at [1253, 83] on icon at bounding box center [1252, 83] width 27 height 27
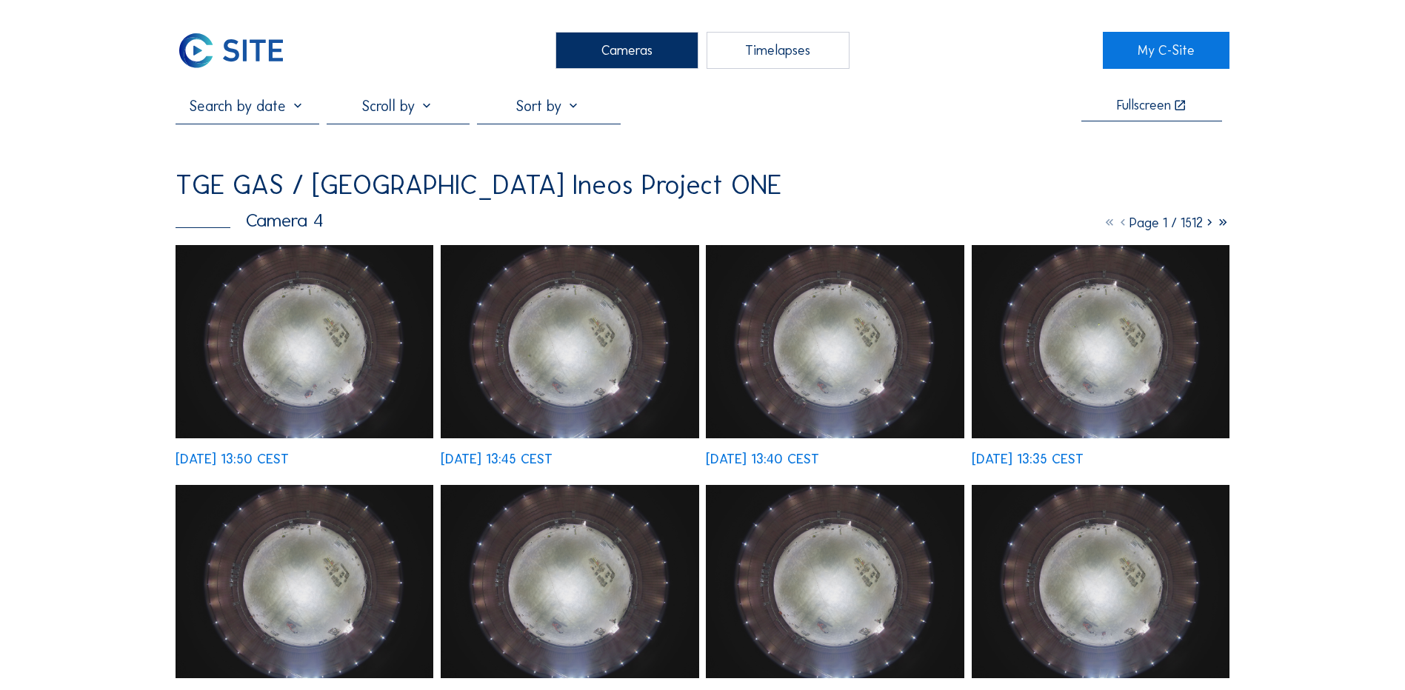
click at [601, 43] on div "Cameras" at bounding box center [626, 50] width 143 height 37
